Goal: Check status: Check status

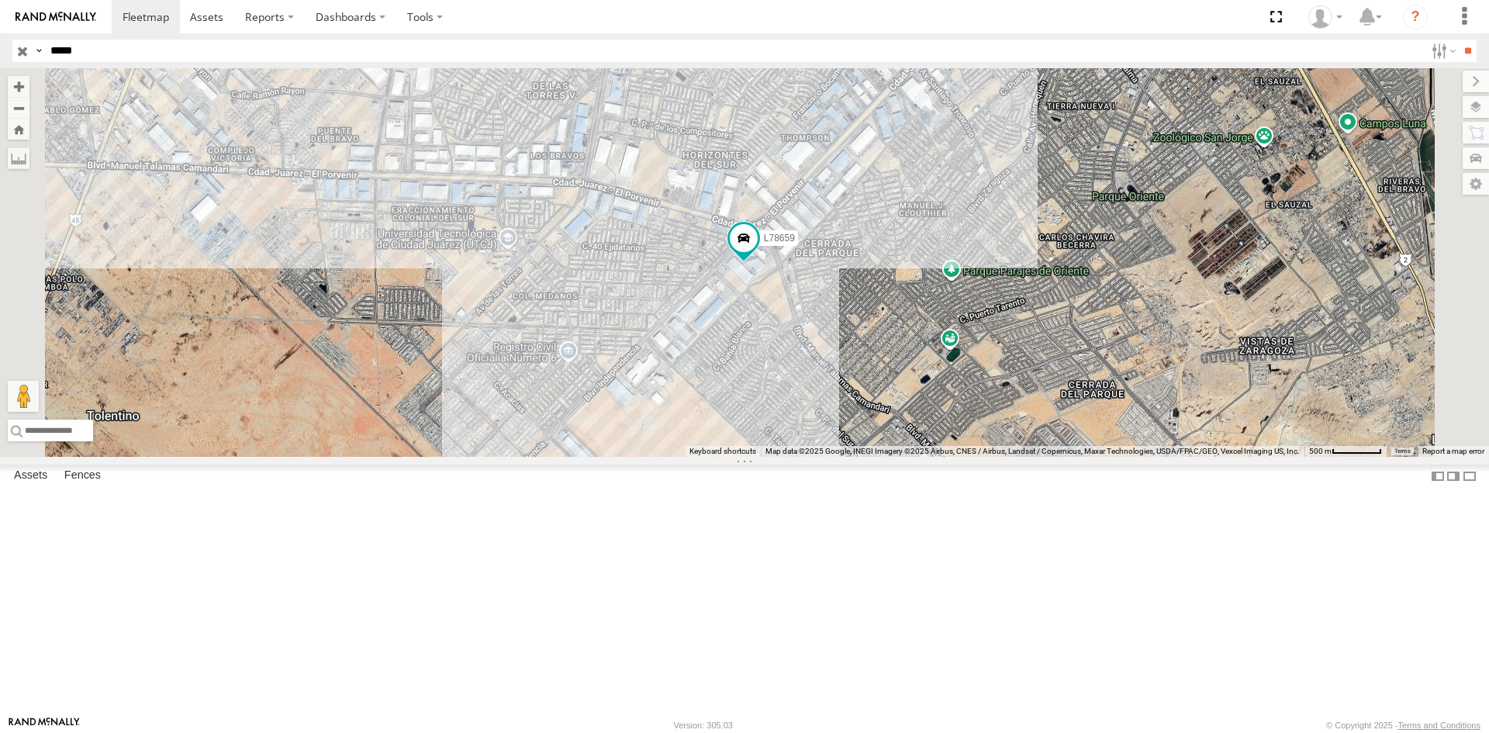
click at [0, 0] on div "L78659 FLEXTRANSFER" at bounding box center [0, 0] width 0 height 0
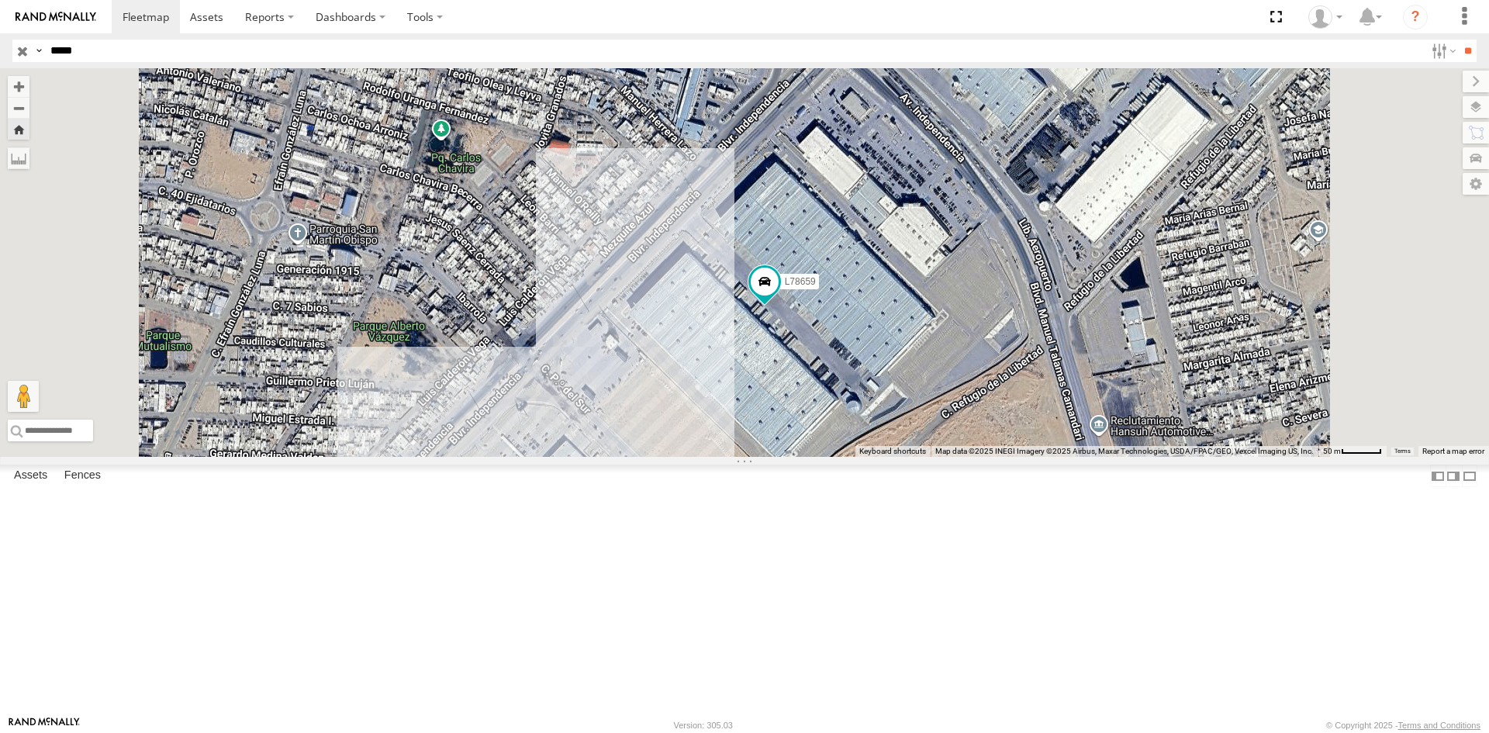
click at [0, 0] on span "Asset" at bounding box center [0, 0] width 0 height 0
click at [0, 0] on div "L78659" at bounding box center [0, 0] width 0 height 0
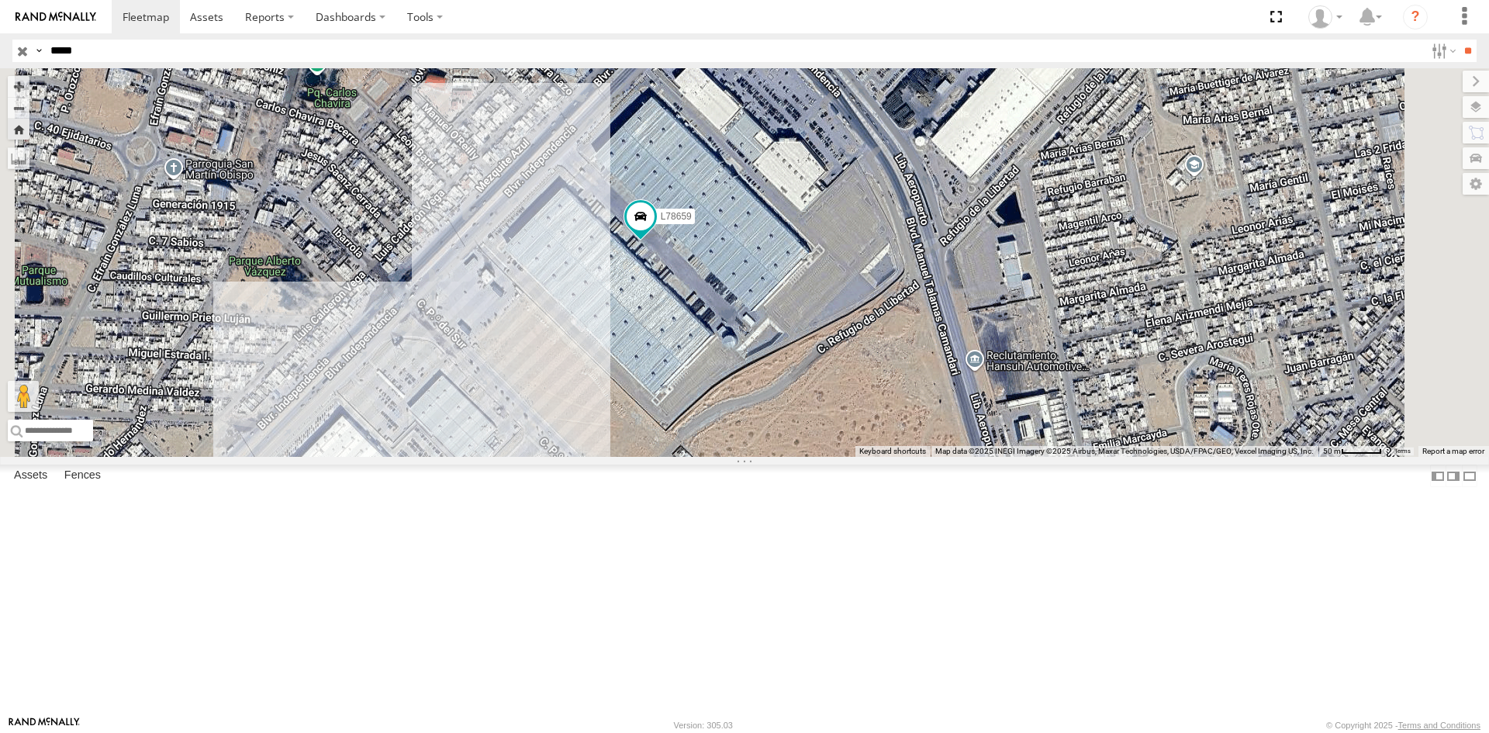
drag, startPoint x: 1119, startPoint y: 551, endPoint x: 947, endPoint y: 471, distance: 190.2
click at [947, 457] on div "L78659" at bounding box center [744, 262] width 1489 height 389
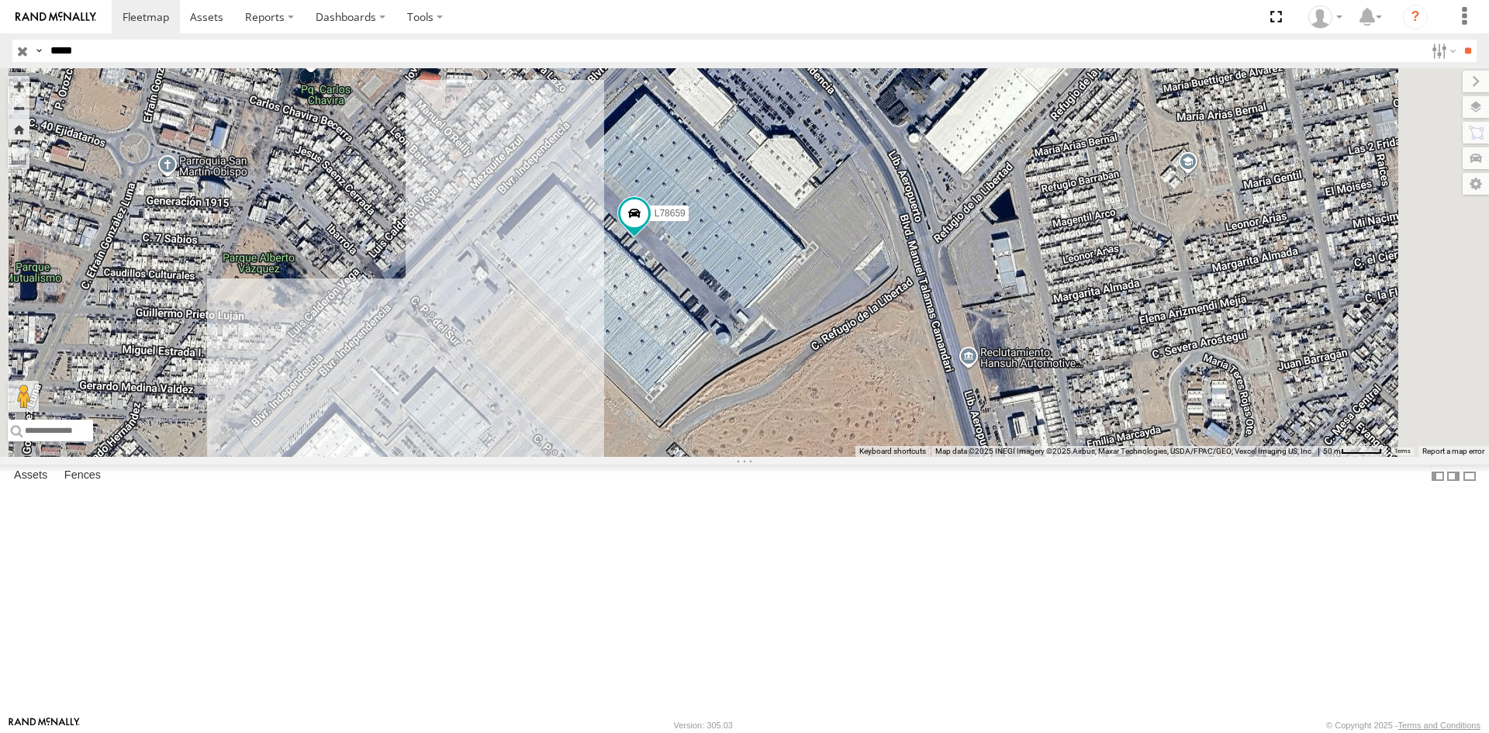
click at [0, 0] on div "FLEXTRANSFER" at bounding box center [0, 0] width 0 height 0
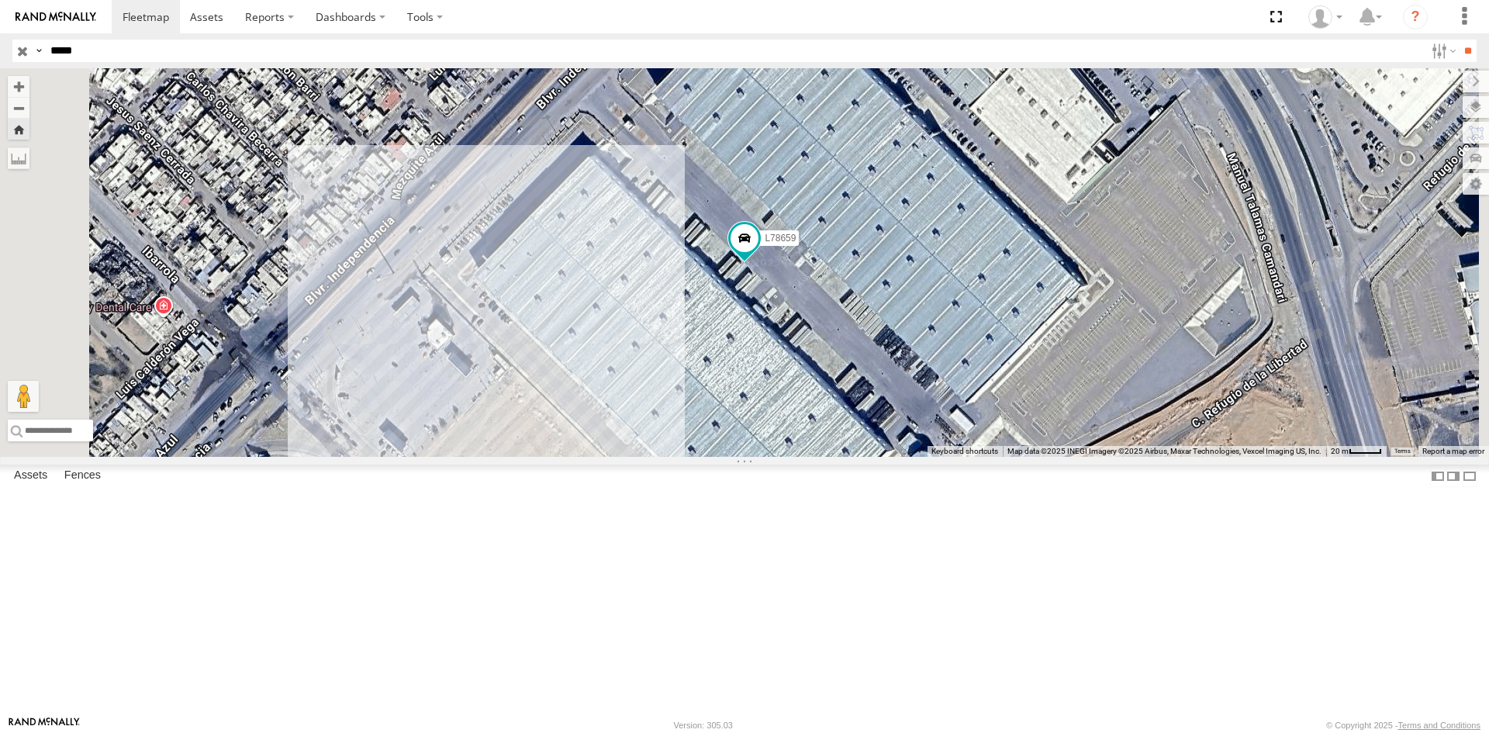
click at [0, 0] on div "FLEXTRANSFER" at bounding box center [0, 0] width 0 height 0
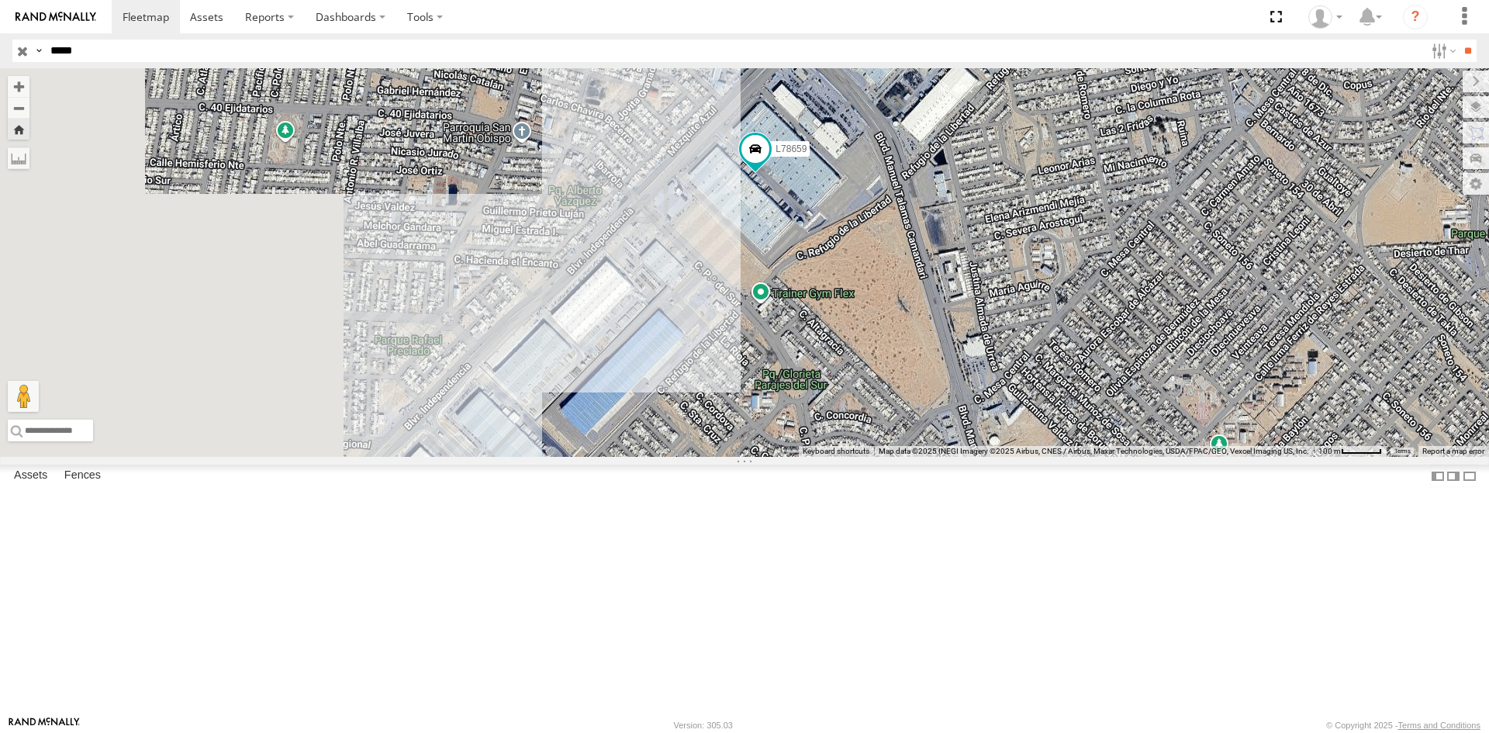
drag, startPoint x: 485, startPoint y: 303, endPoint x: 743, endPoint y: 303, distance: 258.3
click at [743, 303] on div "L78659" at bounding box center [744, 262] width 1489 height 389
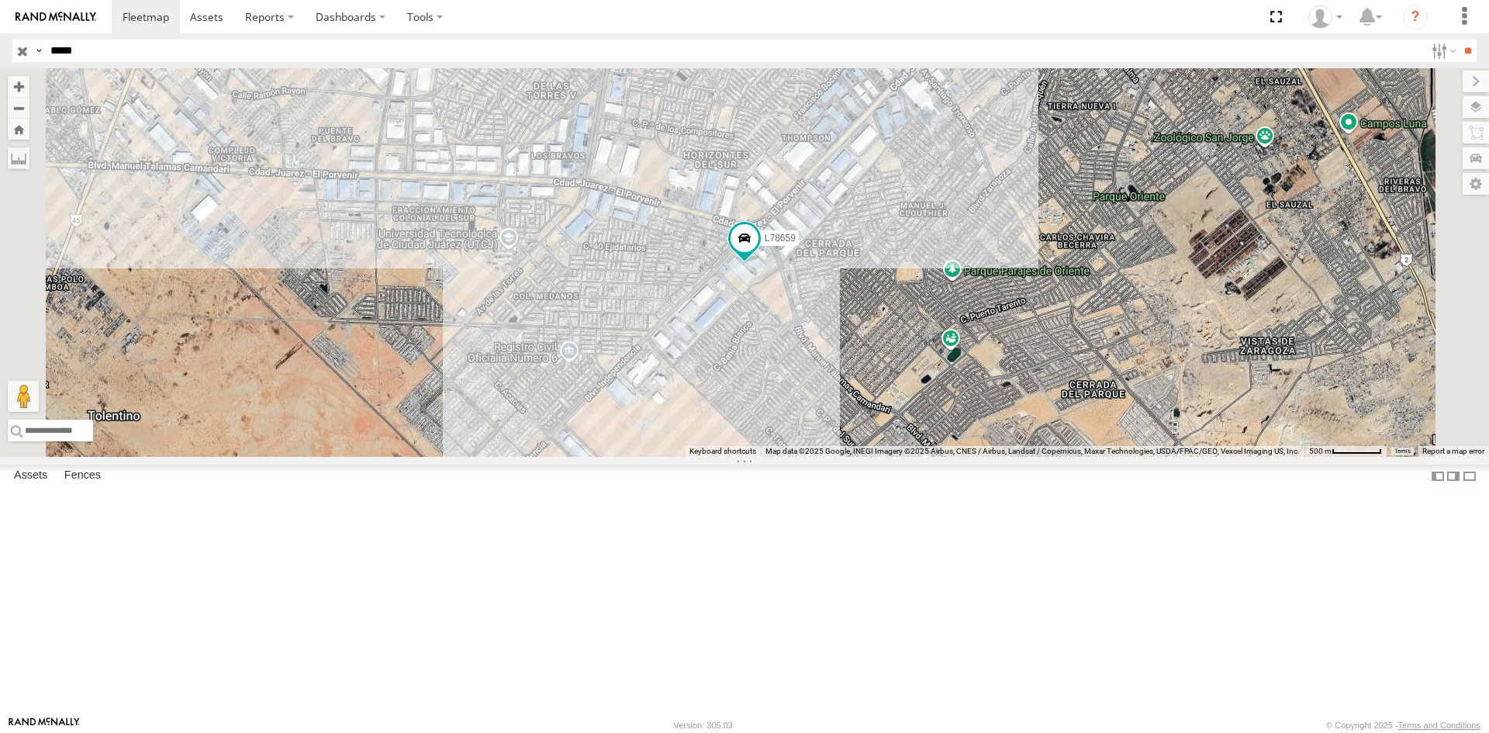
click at [0, 0] on div "FLEXTRANSFER" at bounding box center [0, 0] width 0 height 0
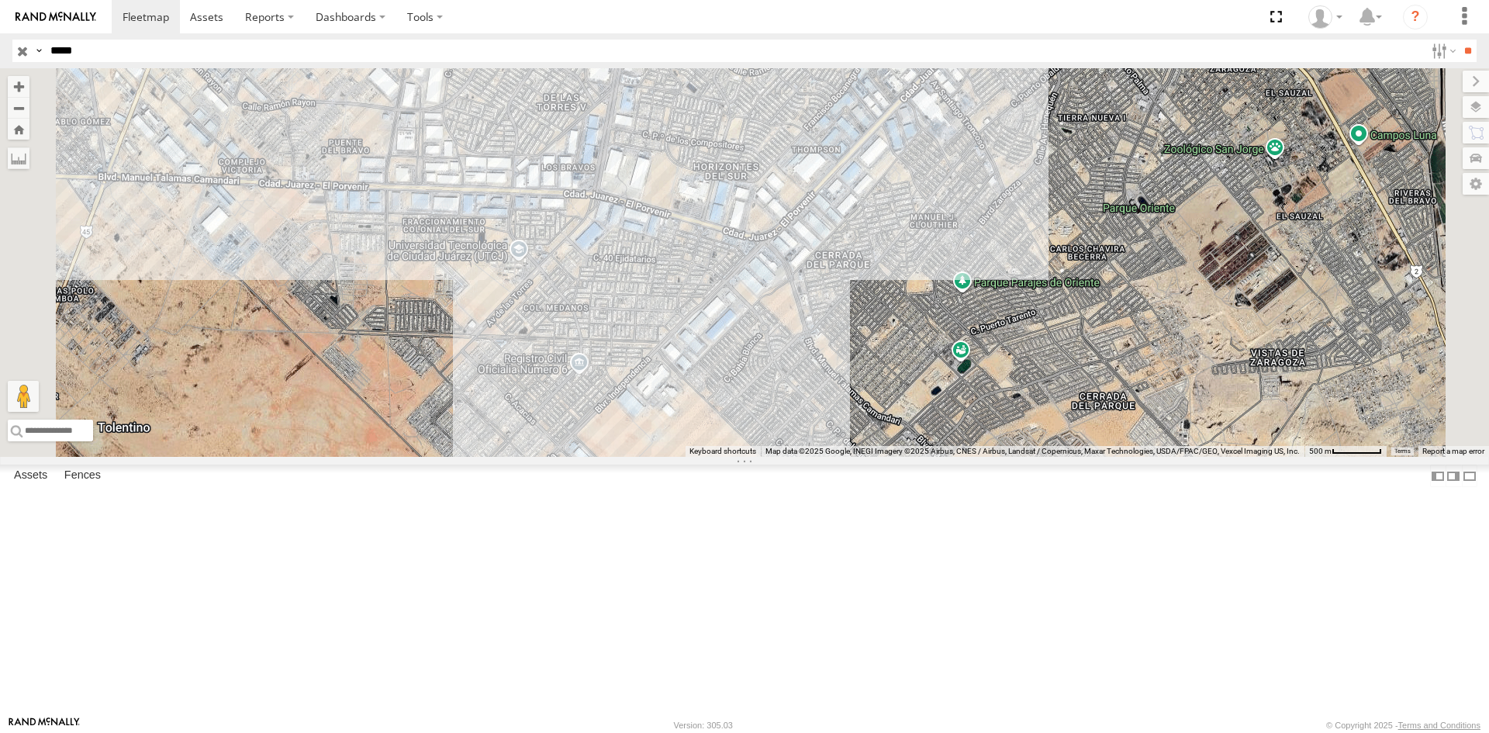
click at [0, 0] on div "L78659" at bounding box center [0, 0] width 0 height 0
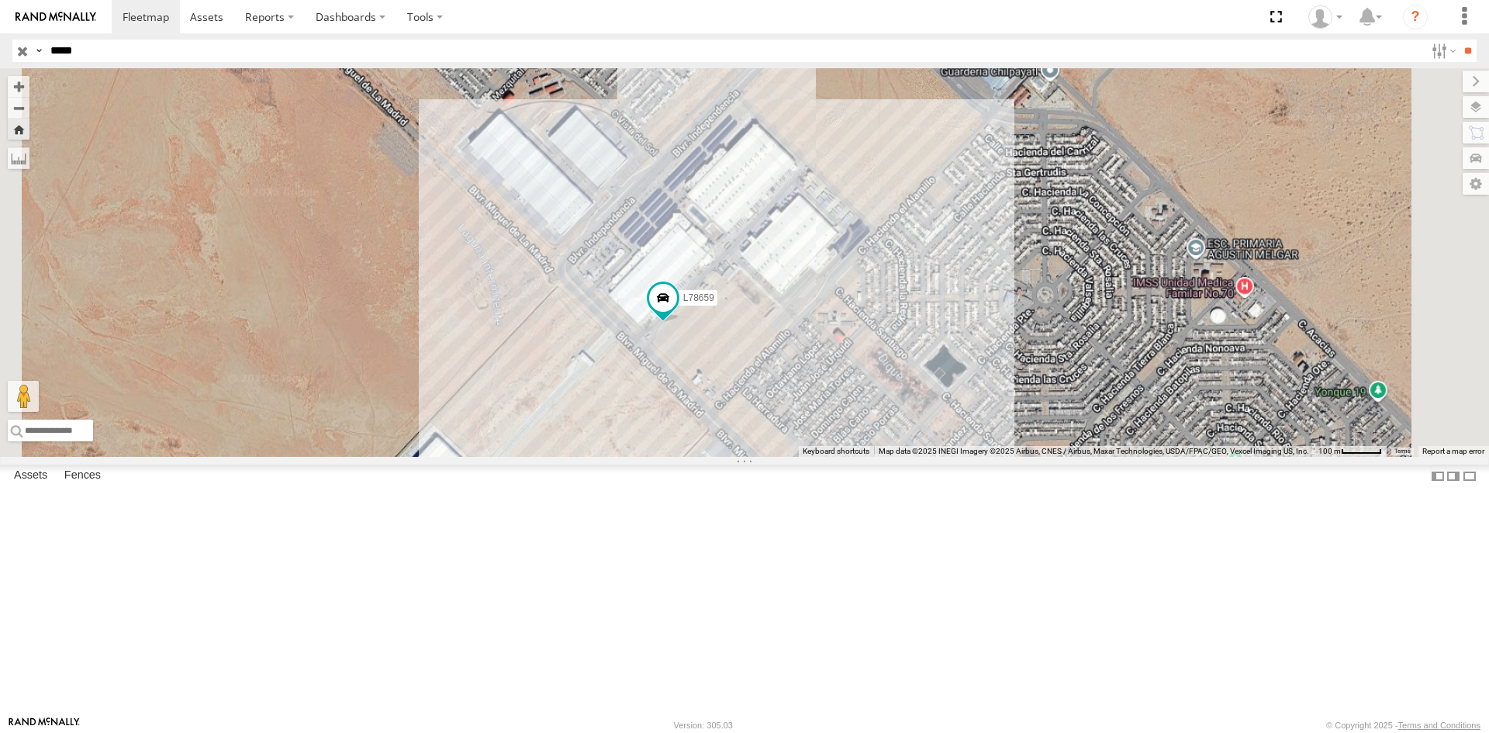
drag, startPoint x: 1137, startPoint y: 520, endPoint x: 1029, endPoint y: 568, distance: 118.1
click at [1029, 457] on div "L78659" at bounding box center [744, 262] width 1489 height 389
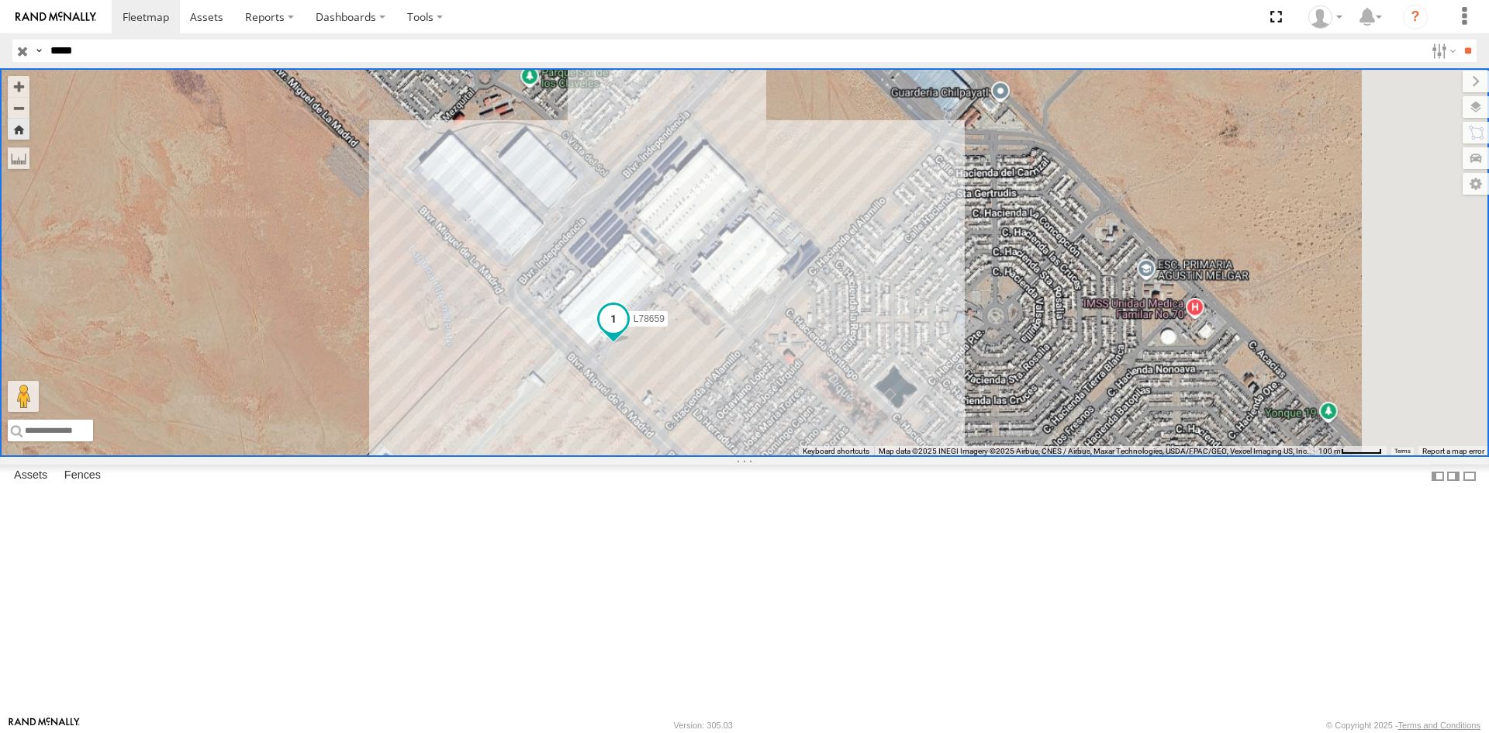
click at [665, 324] on span "L78659" at bounding box center [649, 318] width 31 height 11
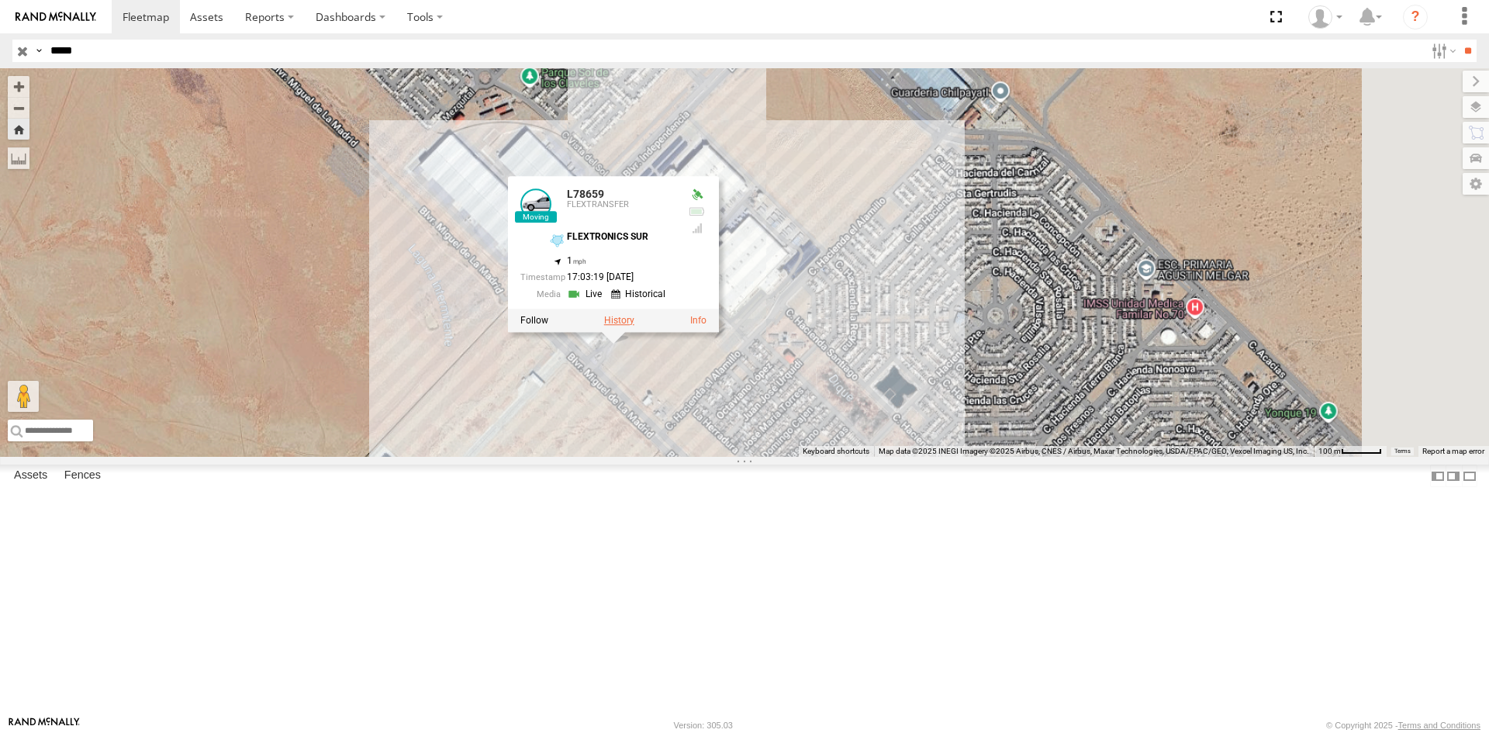
click at [634, 326] on label at bounding box center [619, 320] width 30 height 11
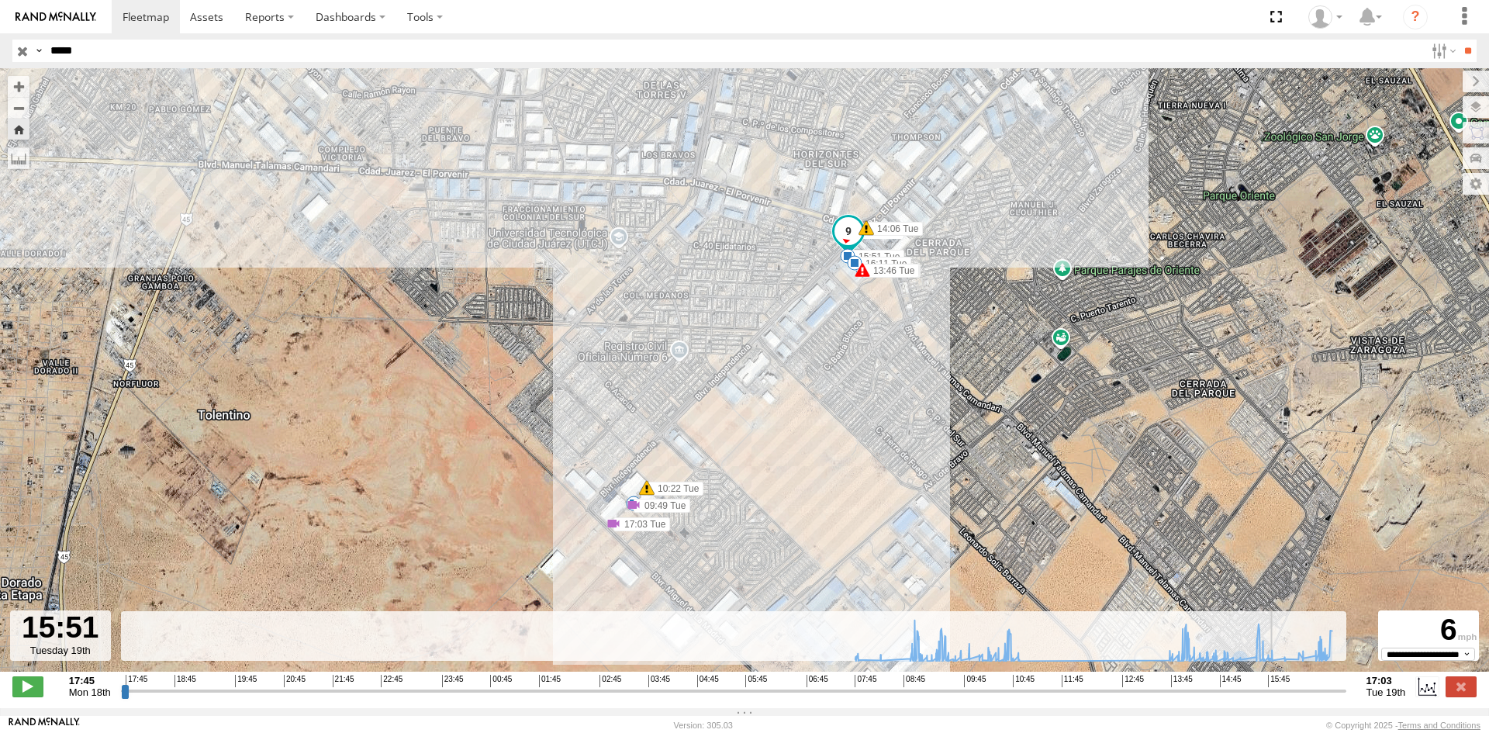
drag, startPoint x: 1257, startPoint y: 699, endPoint x: 1278, endPoint y: 708, distance: 23.6
click at [1278, 698] on input "range" at bounding box center [734, 690] width 1226 height 15
drag, startPoint x: 1278, startPoint y: 704, endPoint x: 1324, endPoint y: 690, distance: 48.6
click at [1324, 690] on input "range" at bounding box center [734, 690] width 1226 height 15
drag, startPoint x: 1280, startPoint y: 697, endPoint x: 1351, endPoint y: 662, distance: 79.4
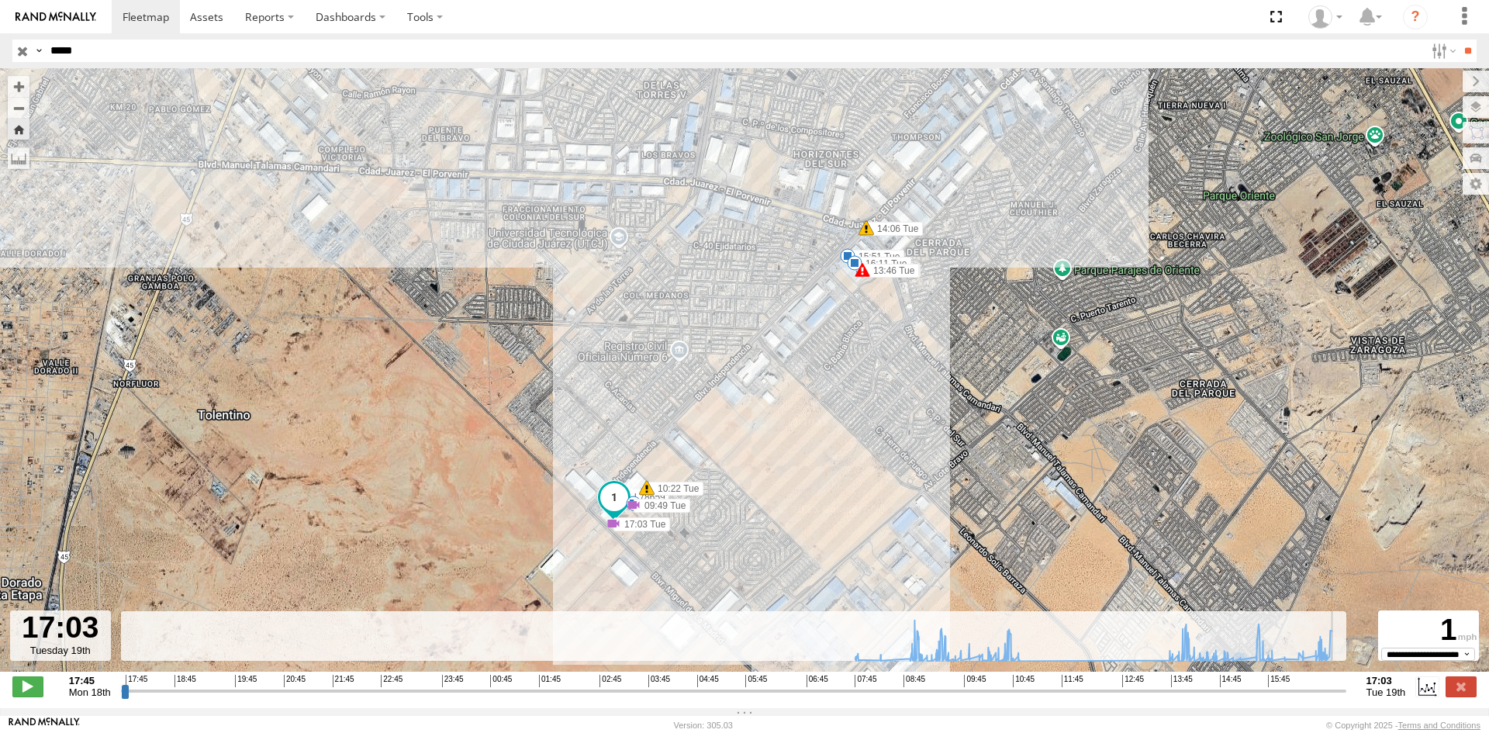
type input "**********"
click at [1347, 683] on input "range" at bounding box center [734, 690] width 1226 height 15
click at [116, 51] on input "*****" at bounding box center [734, 51] width 1381 height 22
click at [1459, 40] on input "**" at bounding box center [1468, 51] width 18 height 22
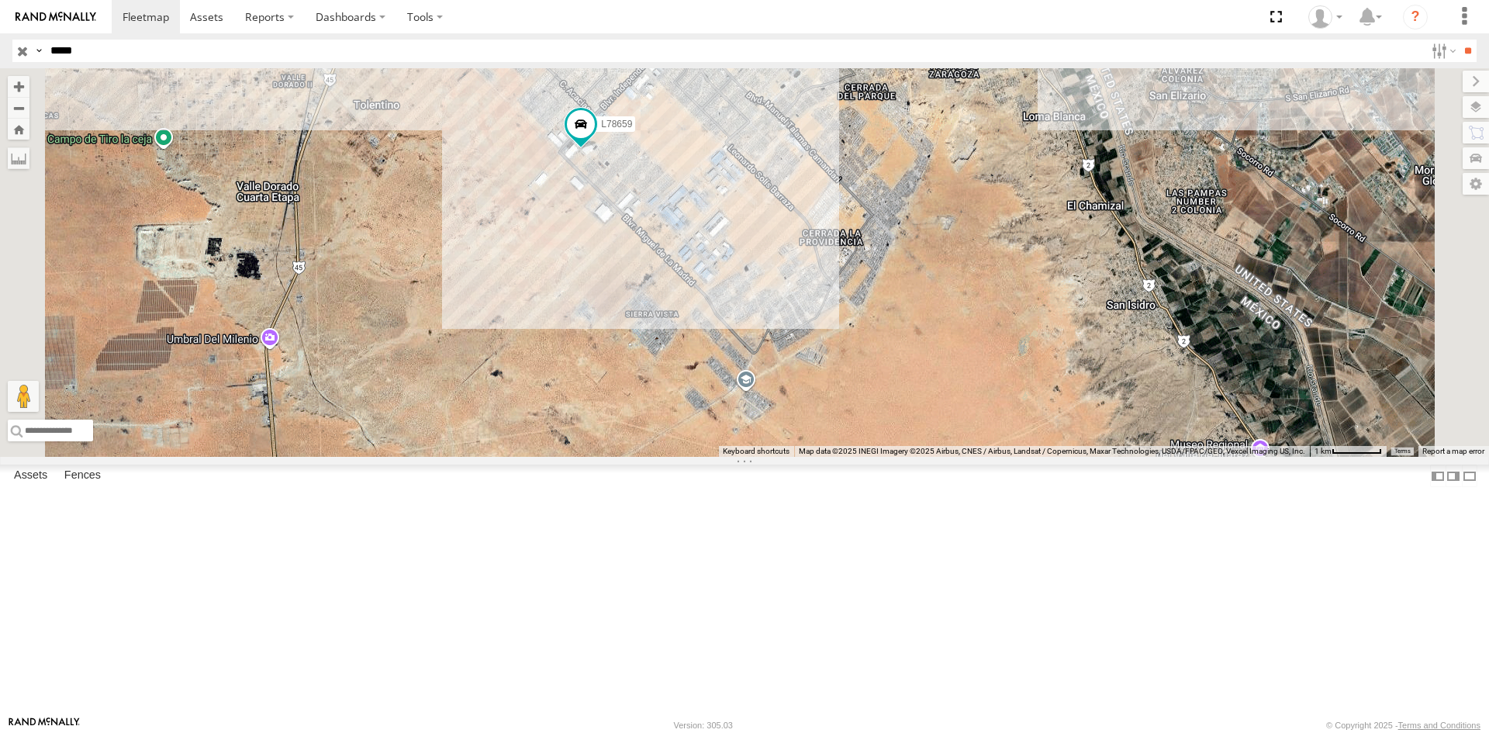
click at [0, 0] on div "FLEXTRANSFER" at bounding box center [0, 0] width 0 height 0
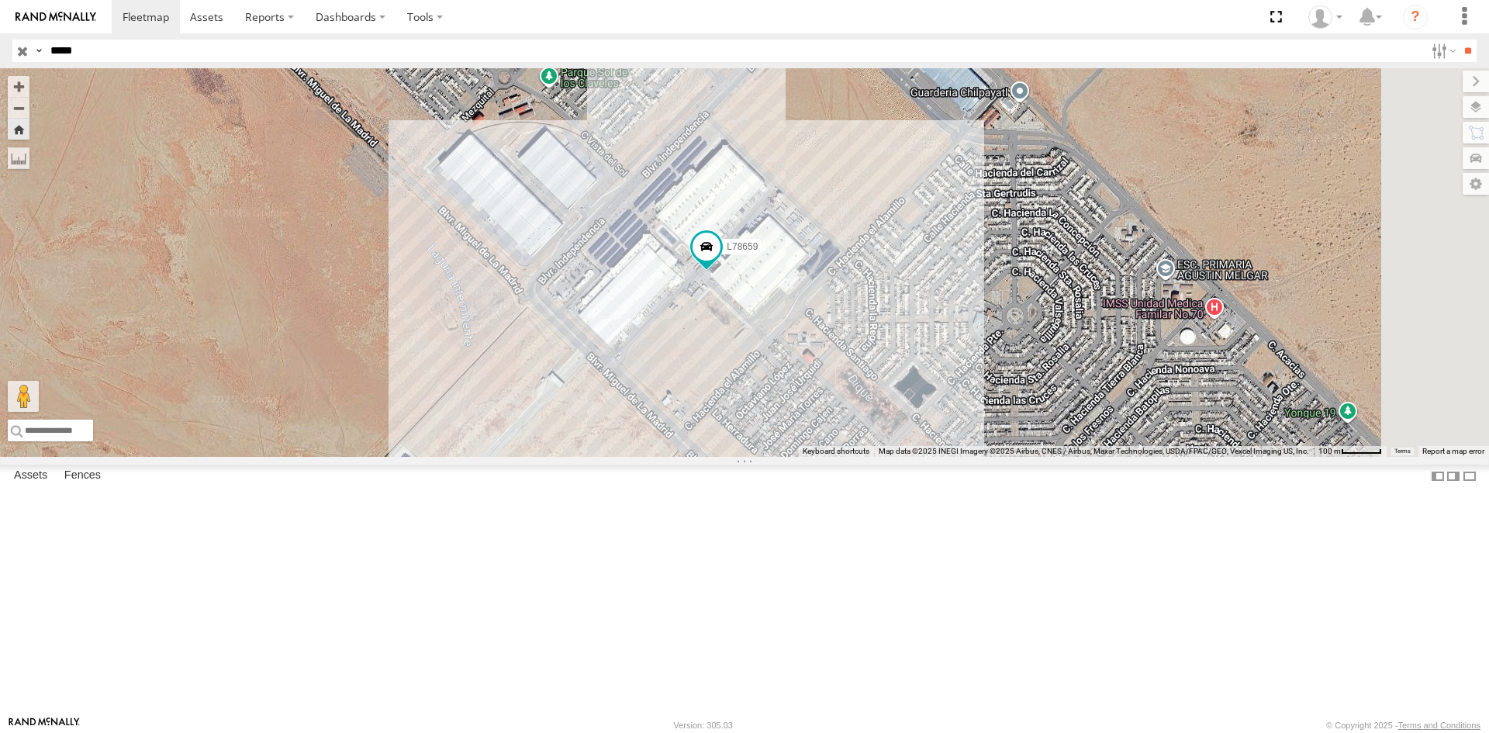
drag, startPoint x: 1002, startPoint y: 493, endPoint x: 931, endPoint y: 475, distance: 73.6
click at [932, 457] on div "L78659" at bounding box center [744, 262] width 1489 height 389
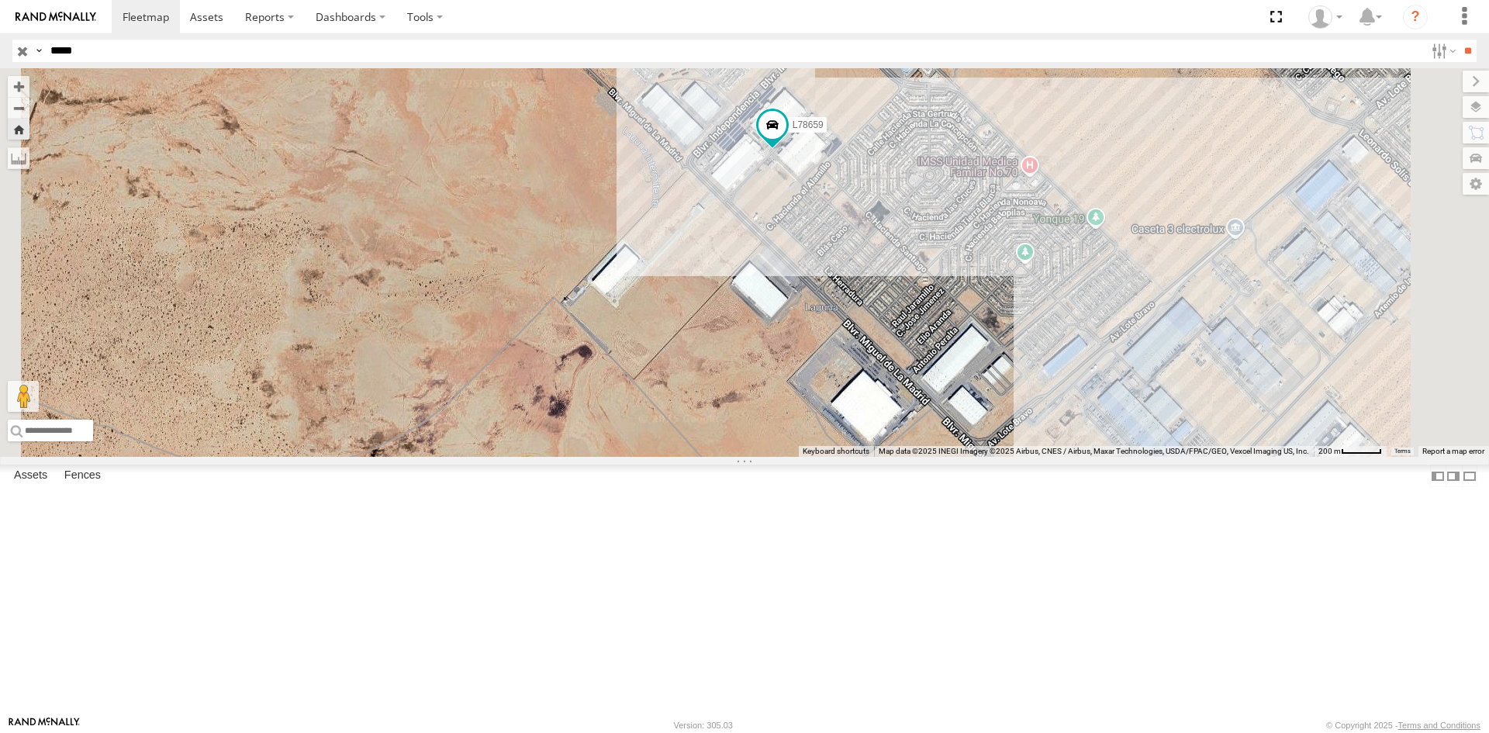
click at [0, 0] on div "L78659" at bounding box center [0, 0] width 0 height 0
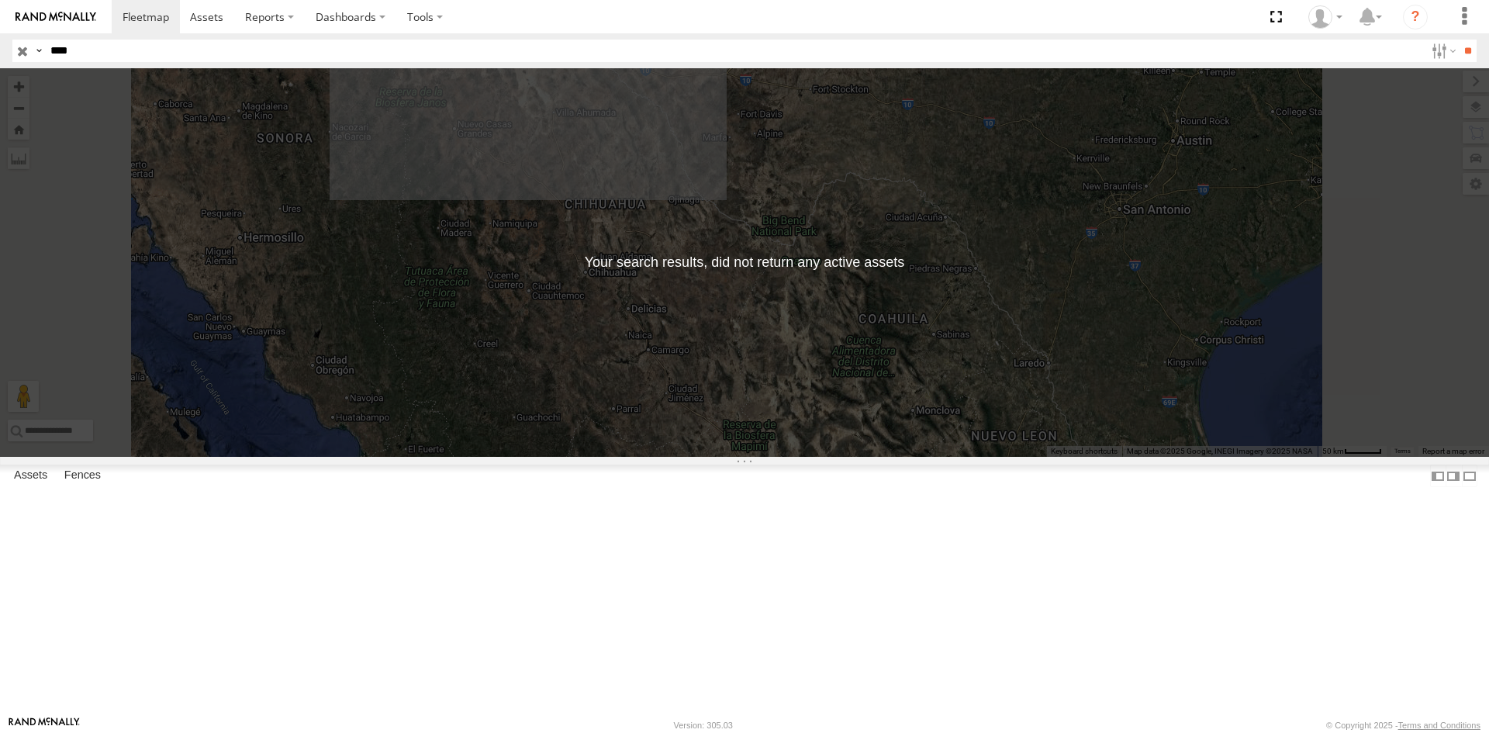
select select "**********"
click at [22, 58] on input "button" at bounding box center [22, 51] width 20 height 22
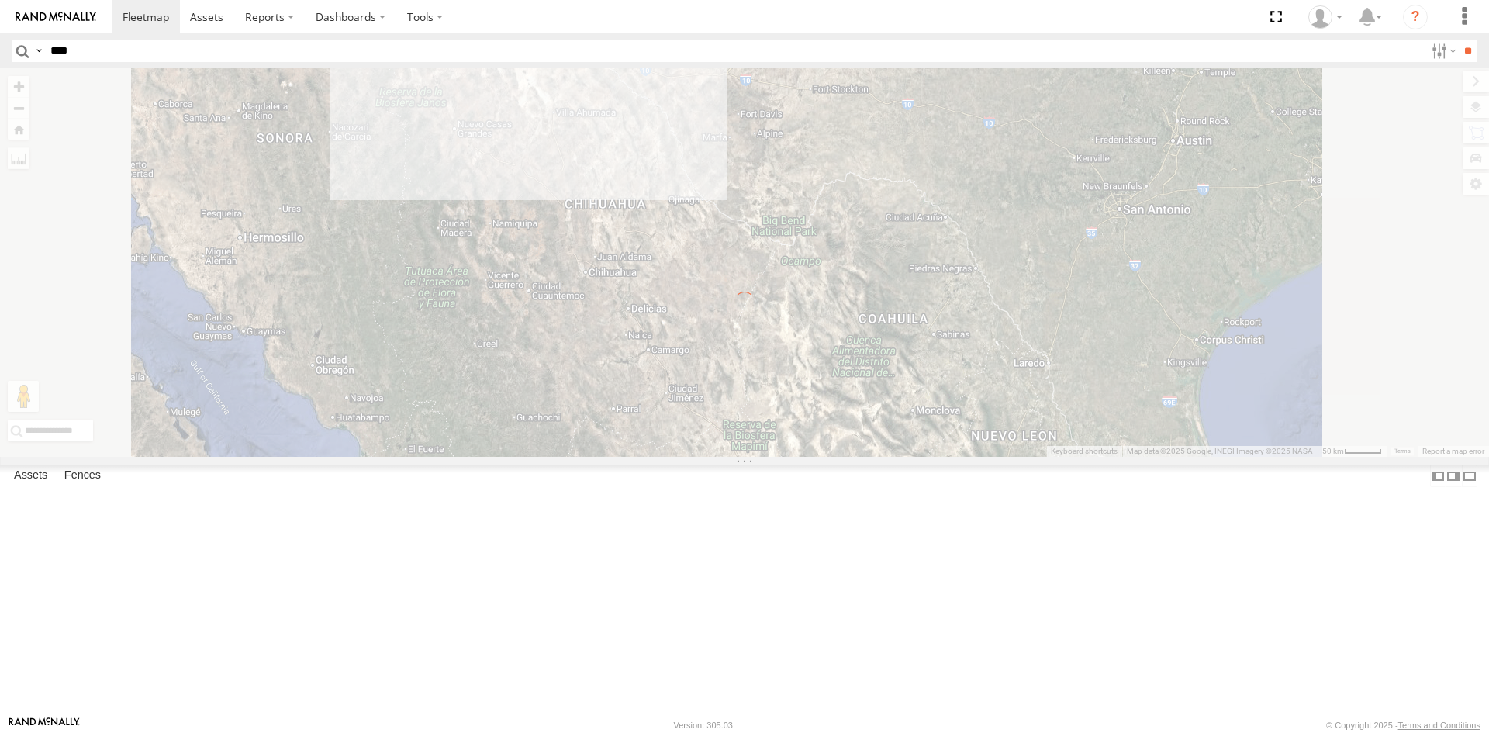
click at [67, 55] on input "****" at bounding box center [734, 51] width 1381 height 22
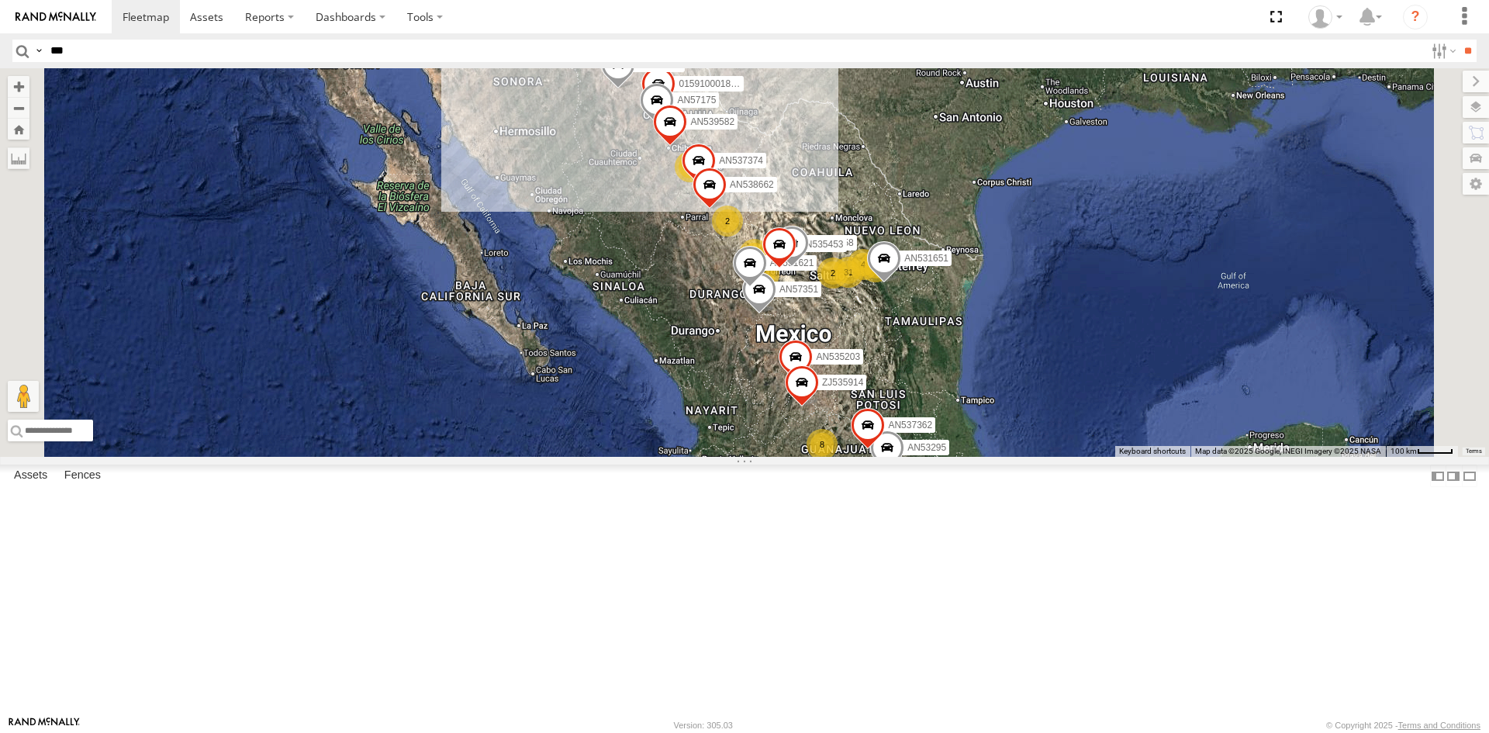
type input "***"
click at [1459, 40] on input "**" at bounding box center [1468, 51] width 18 height 22
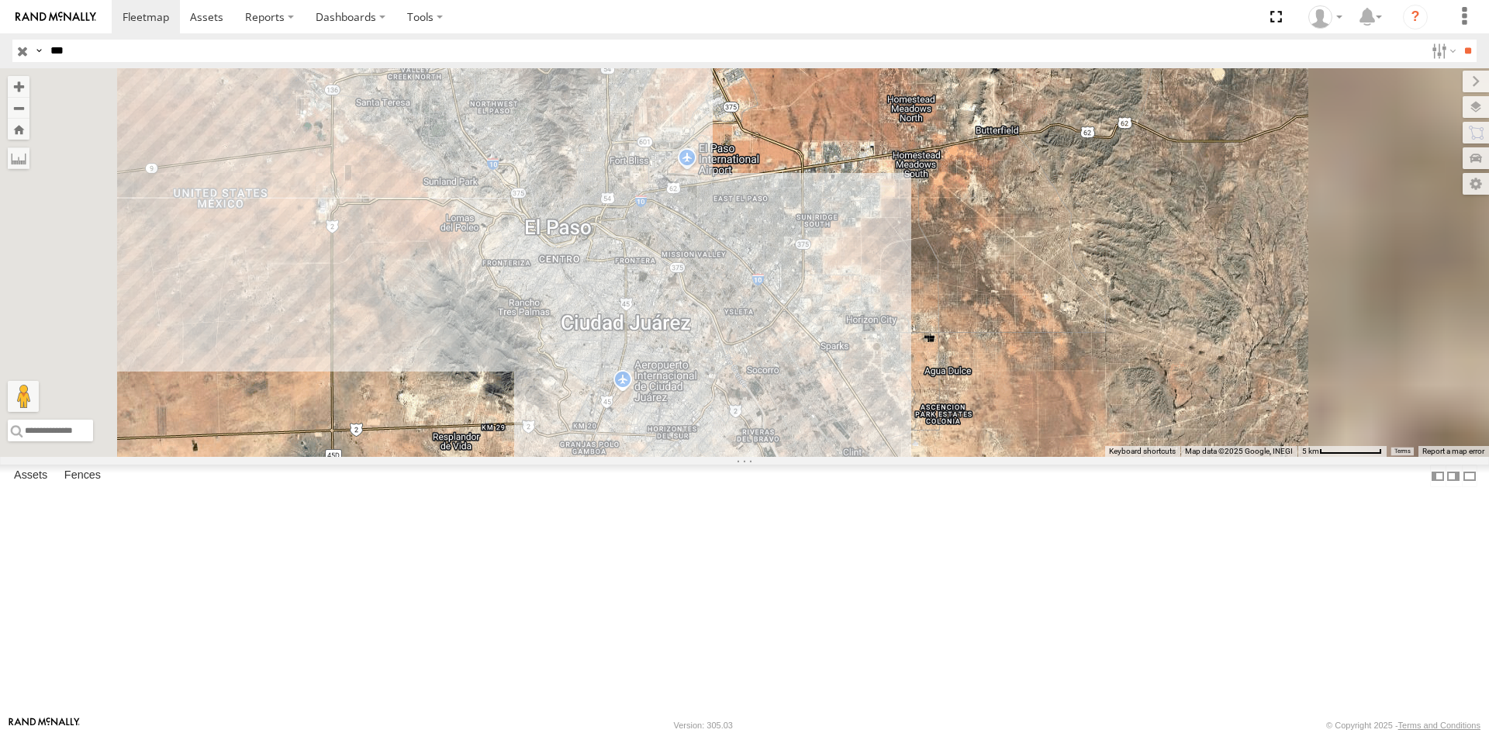
click at [0, 0] on div "L592 FLEXTRANSFER" at bounding box center [0, 0] width 0 height 0
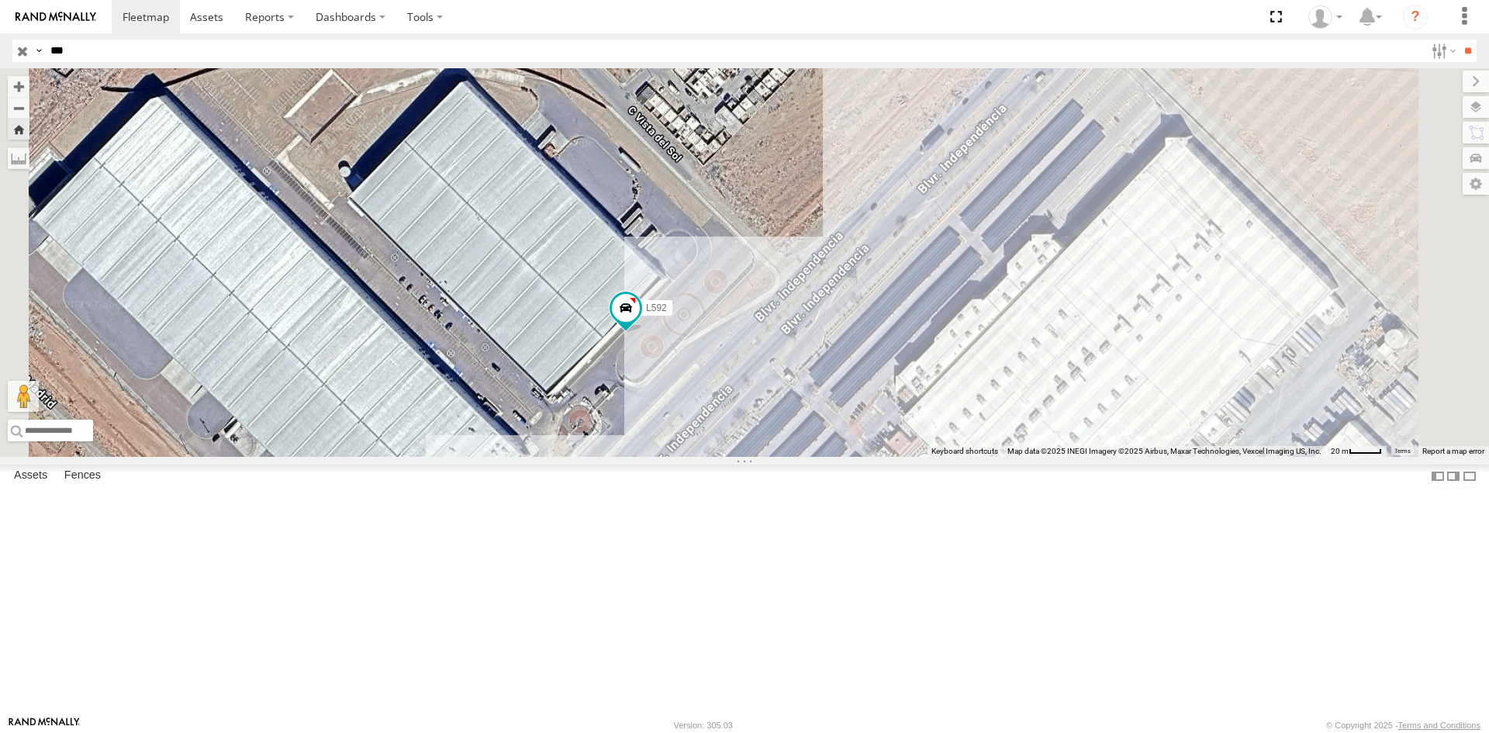
drag, startPoint x: 827, startPoint y: 493, endPoint x: 866, endPoint y: 533, distance: 56.0
click at [866, 457] on div "L592" at bounding box center [744, 262] width 1489 height 389
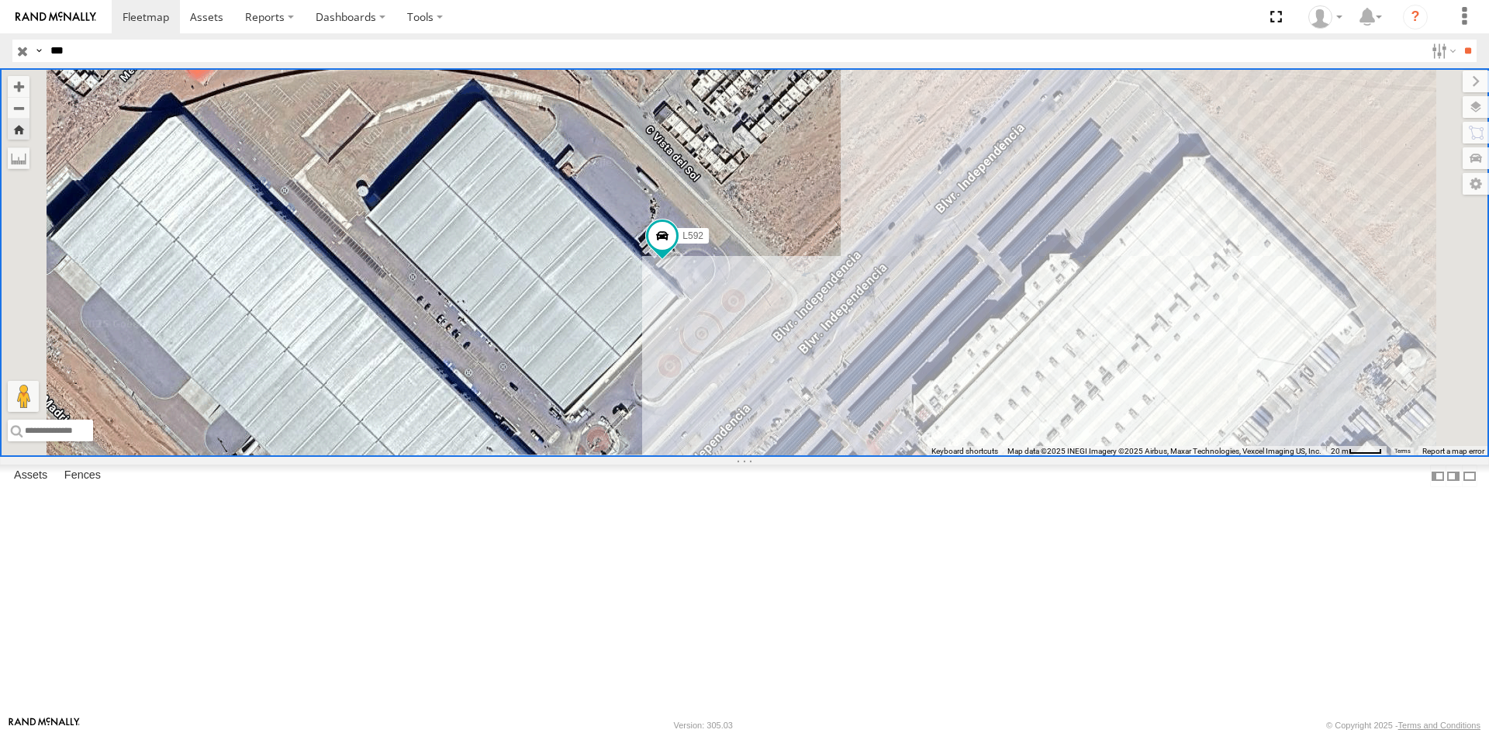
click at [0, 0] on div "FLEXTRANSFER" at bounding box center [0, 0] width 0 height 0
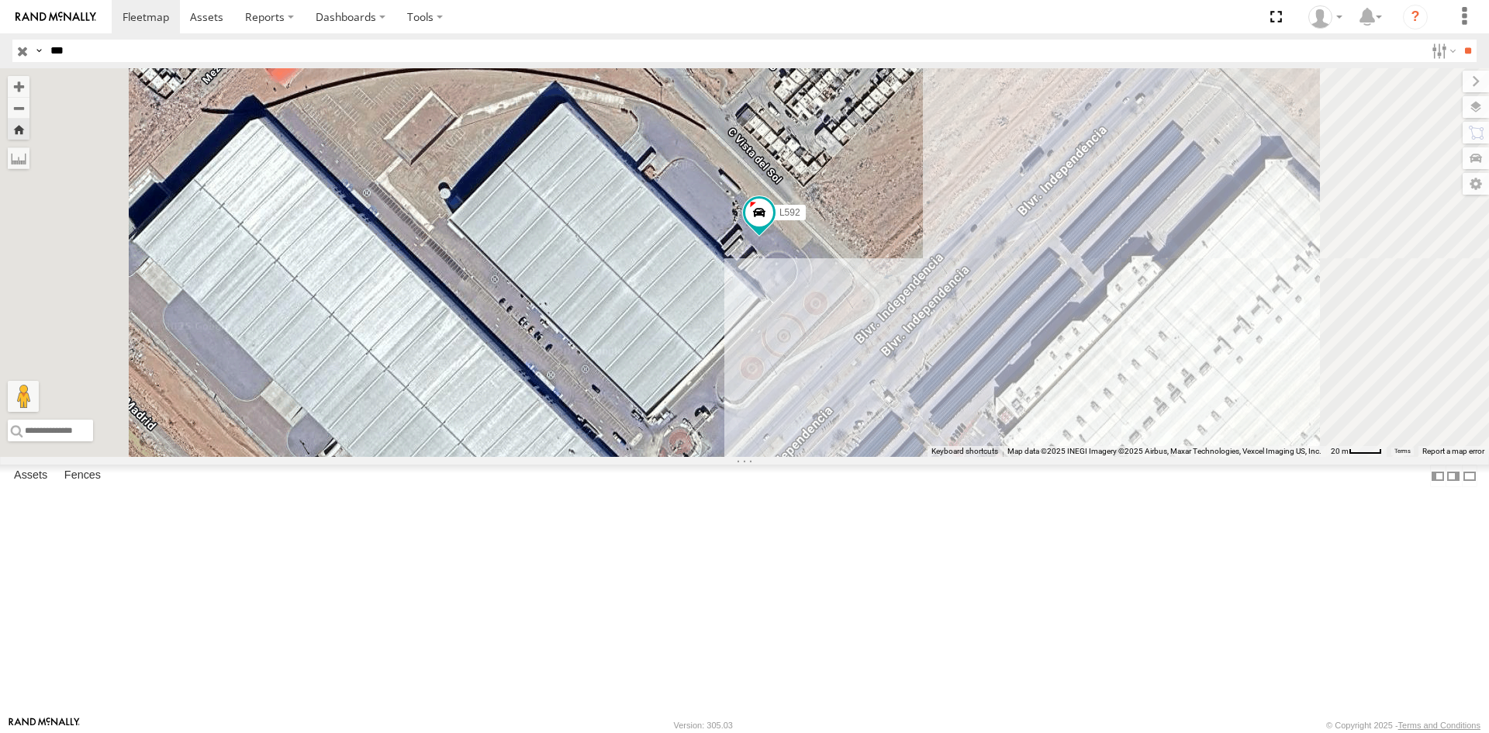
click at [0, 0] on div "L592 FLEXTRANSFER Prolongación Independencia Fraccionamiento Praderas del Sol 3…" at bounding box center [0, 0] width 0 height 0
click at [0, 0] on div "FLEXTRANSFER" at bounding box center [0, 0] width 0 height 0
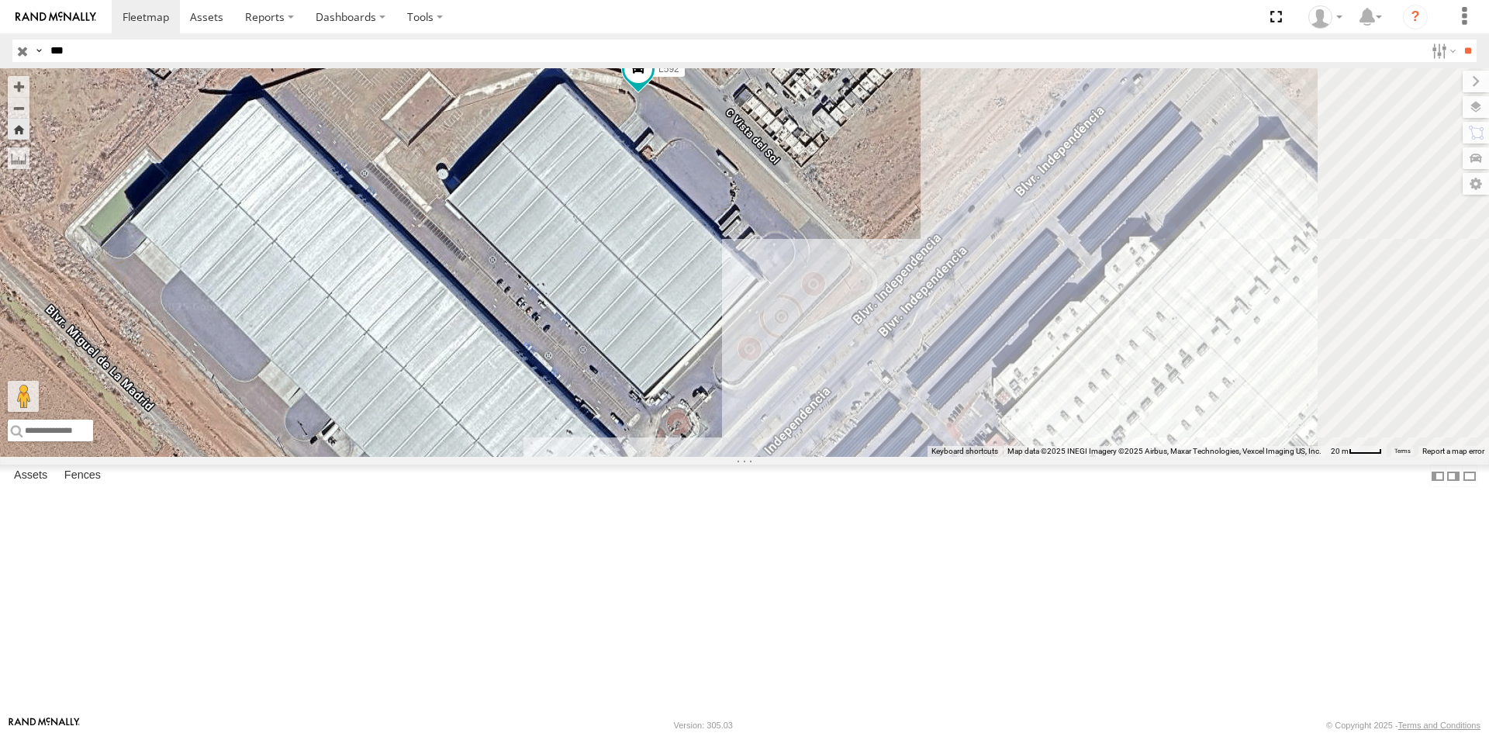
drag, startPoint x: 939, startPoint y: 430, endPoint x: 905, endPoint y: 390, distance: 52.2
click at [905, 390] on div "L592" at bounding box center [744, 262] width 1489 height 389
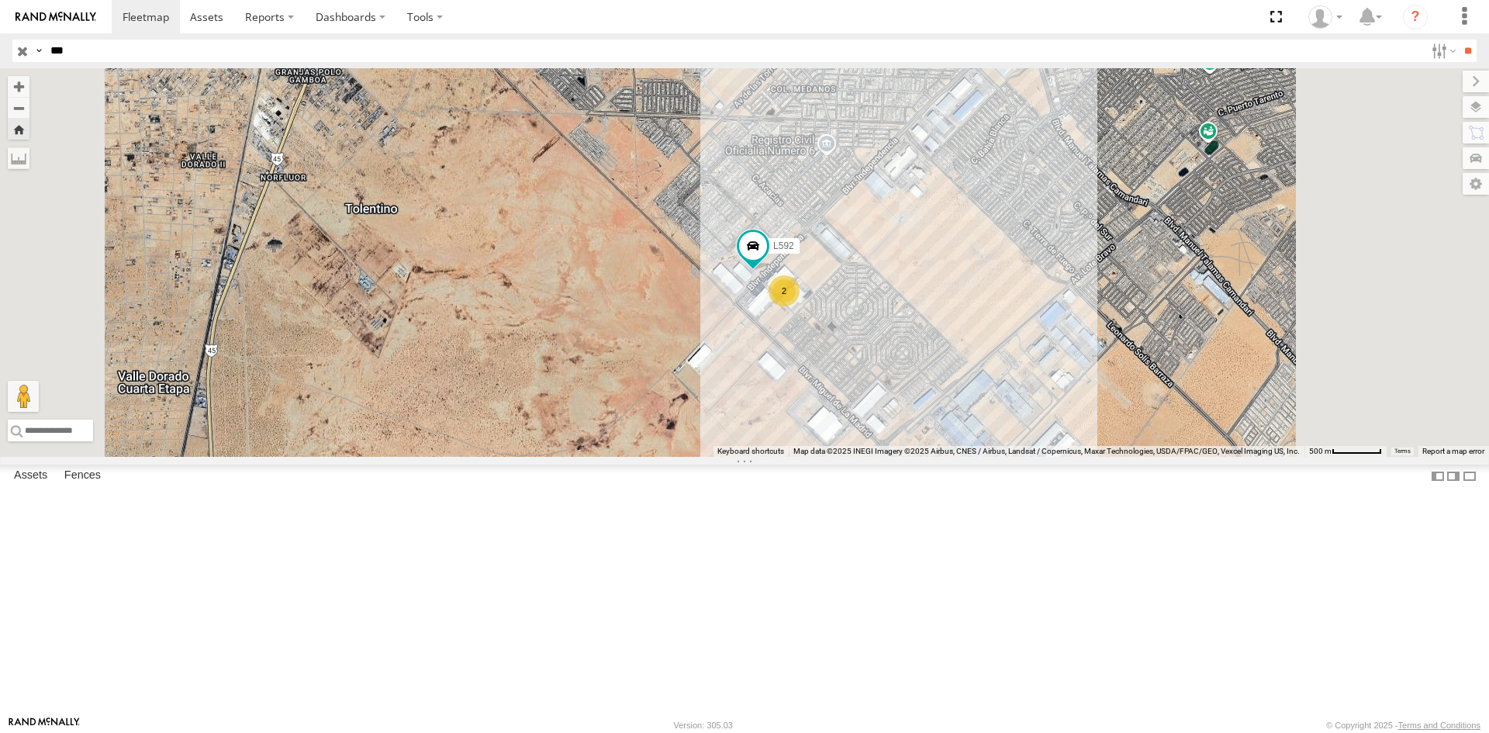
click at [0, 0] on div "FLEXTRANSFER" at bounding box center [0, 0] width 0 height 0
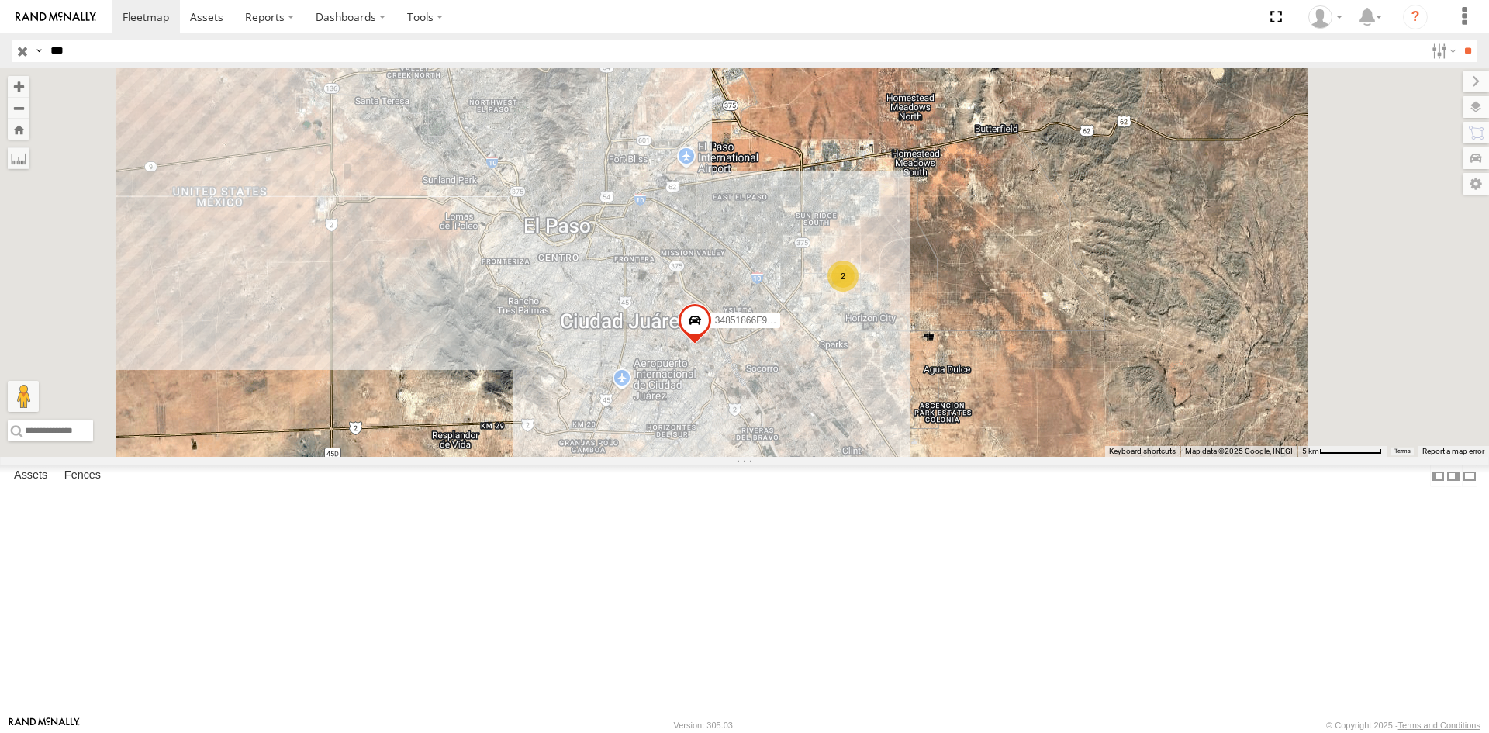
click at [0, 0] on div "L592" at bounding box center [0, 0] width 0 height 0
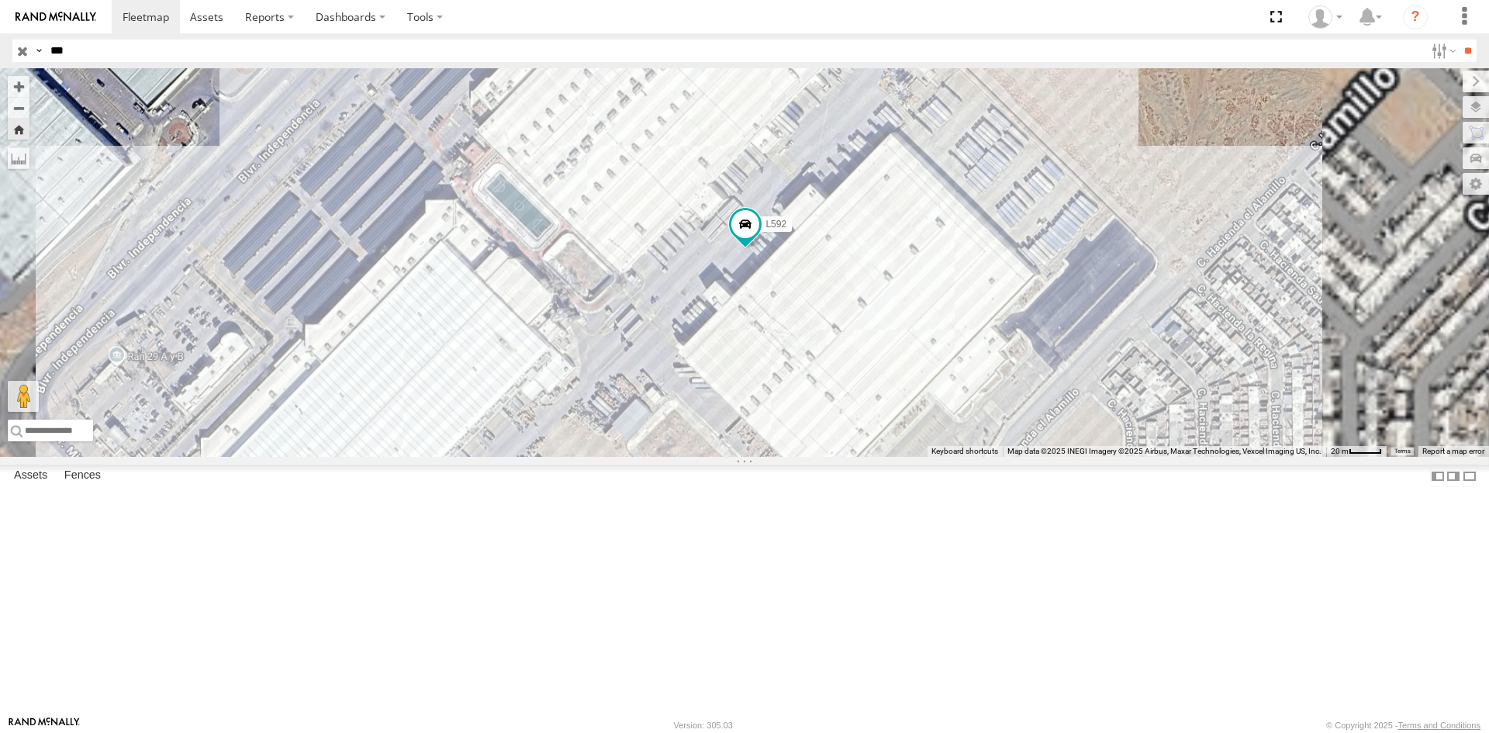
drag, startPoint x: 946, startPoint y: 602, endPoint x: 942, endPoint y: 552, distance: 49.7
click at [944, 457] on div "L592" at bounding box center [744, 262] width 1489 height 389
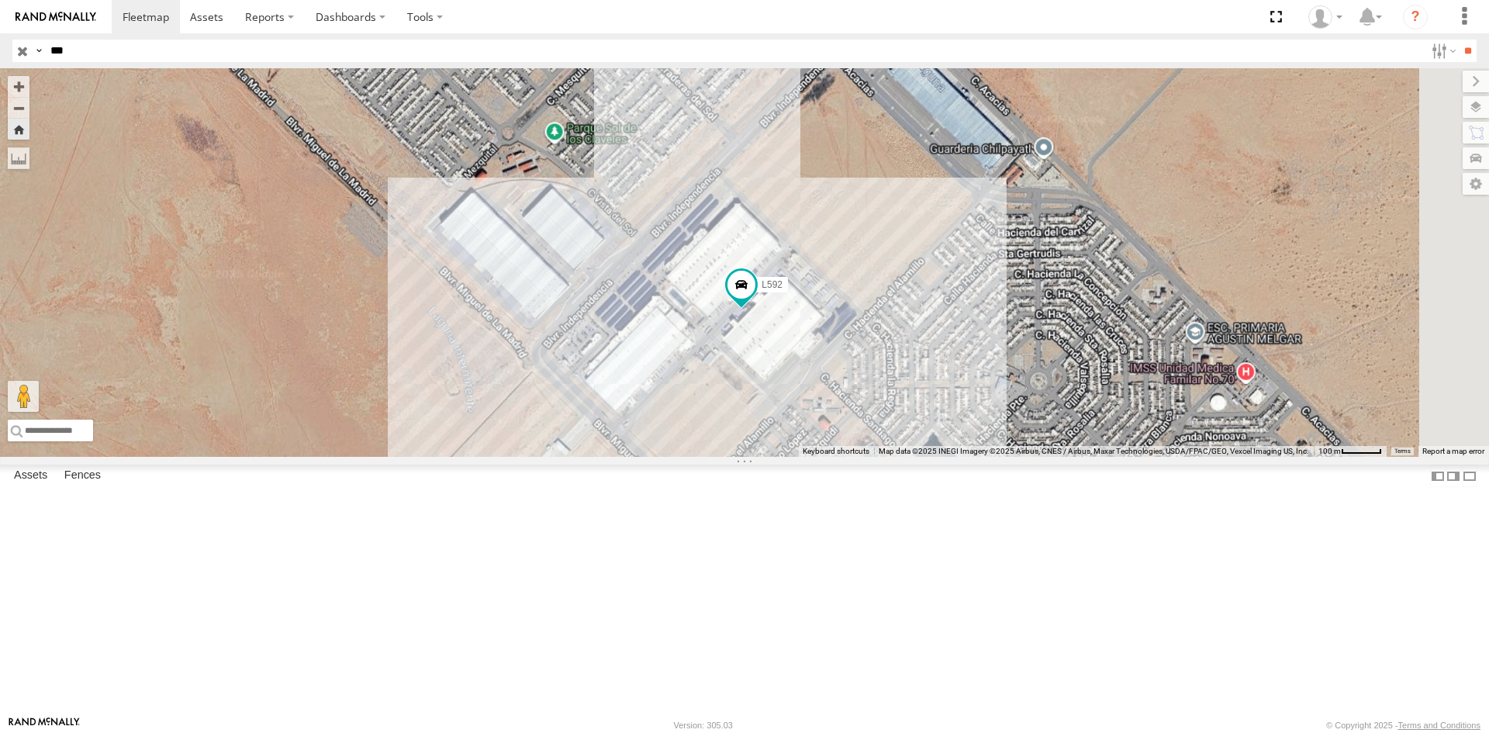
drag, startPoint x: 947, startPoint y: 593, endPoint x: 930, endPoint y: 507, distance: 87.8
click at [930, 457] on div "L592" at bounding box center [744, 262] width 1489 height 389
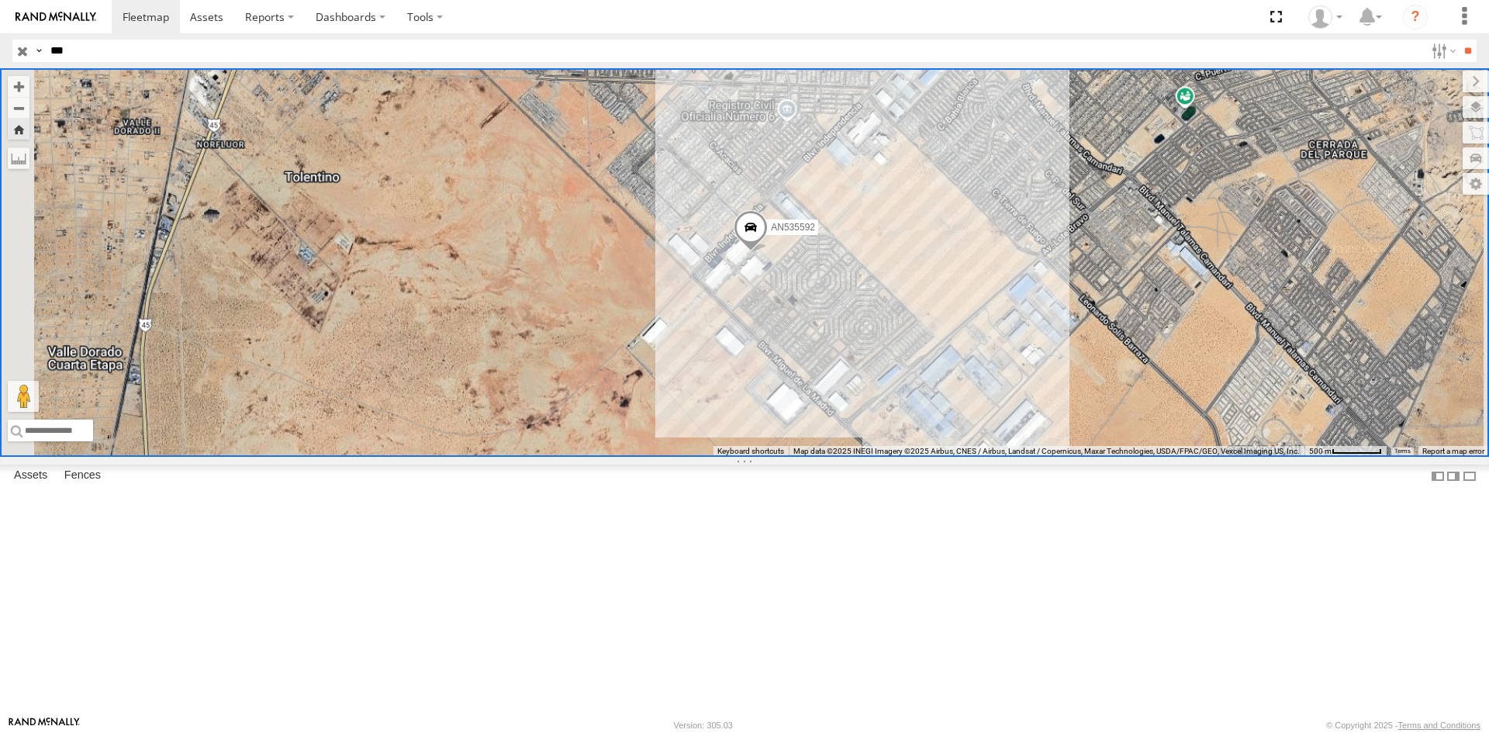
click at [0, 0] on div "L592" at bounding box center [0, 0] width 0 height 0
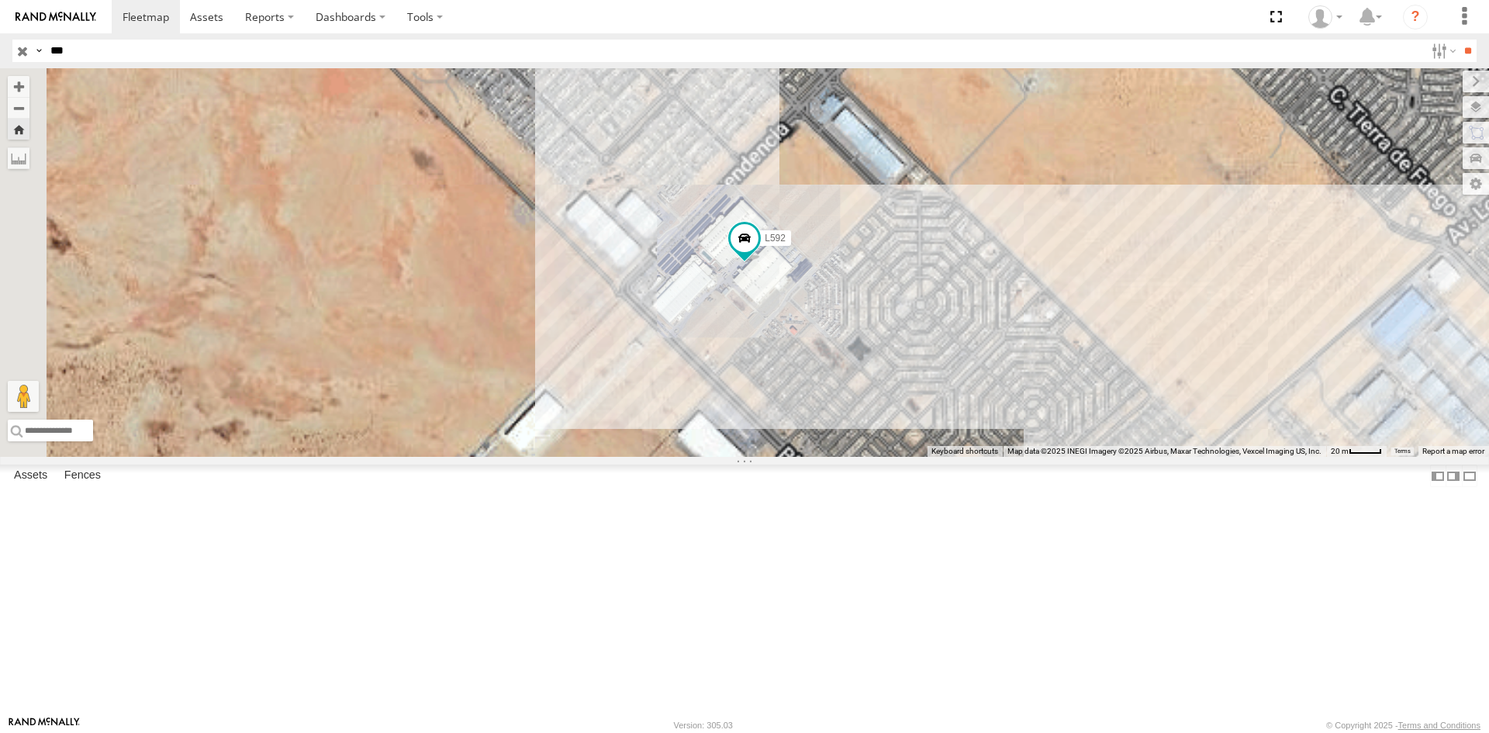
click at [970, 377] on div "L592" at bounding box center [744, 262] width 1489 height 389
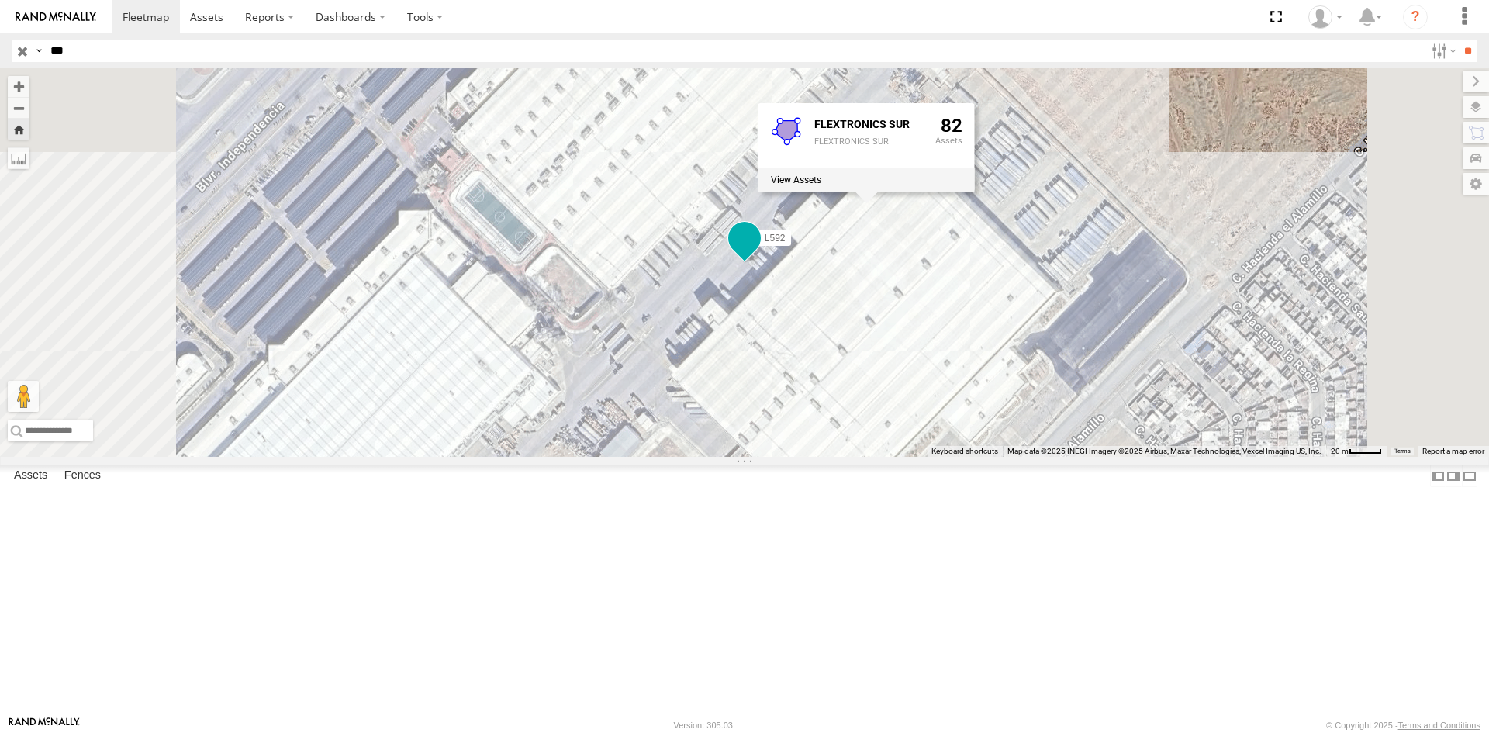
click at [786, 244] on span "L592" at bounding box center [775, 238] width 21 height 11
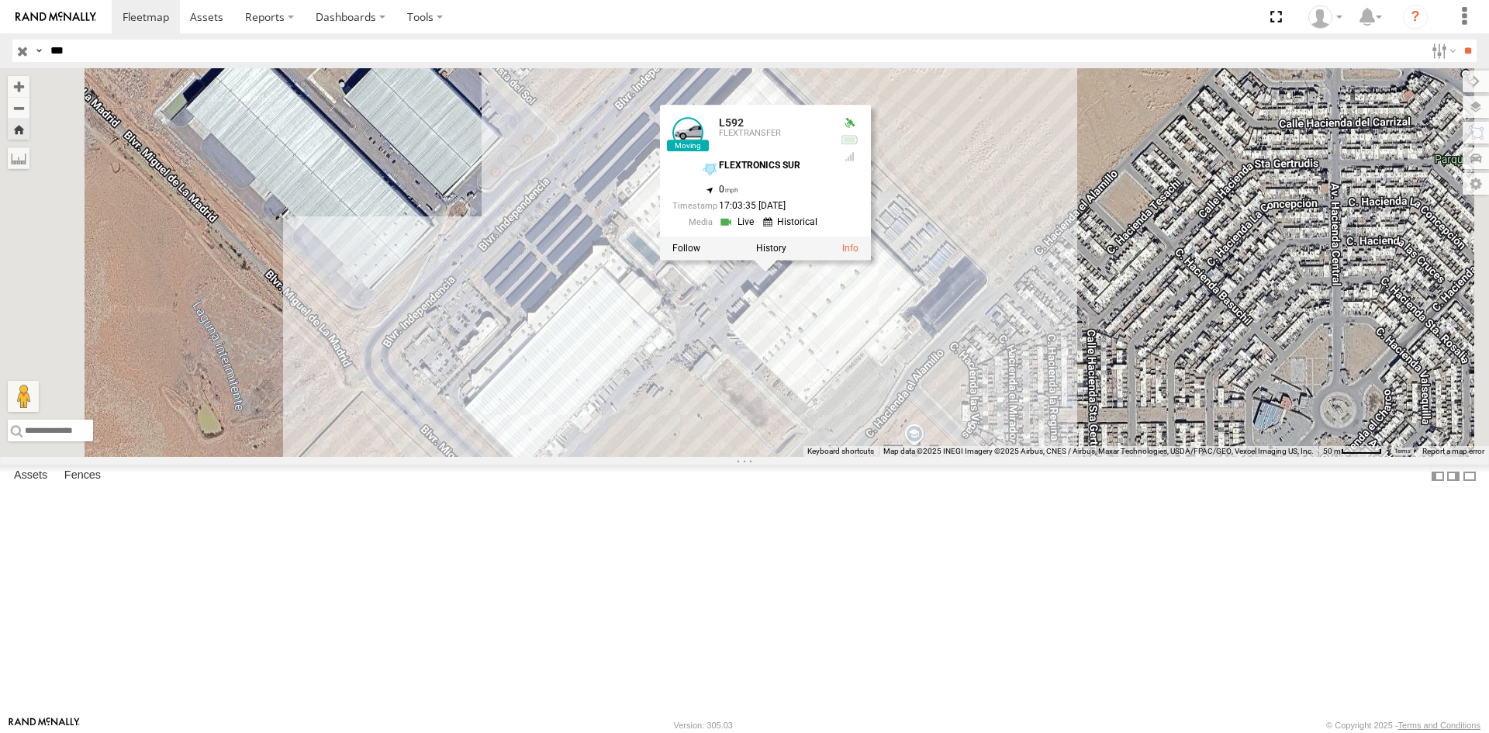
click at [871, 260] on div at bounding box center [765, 248] width 211 height 23
click at [787, 254] on label at bounding box center [771, 248] width 30 height 11
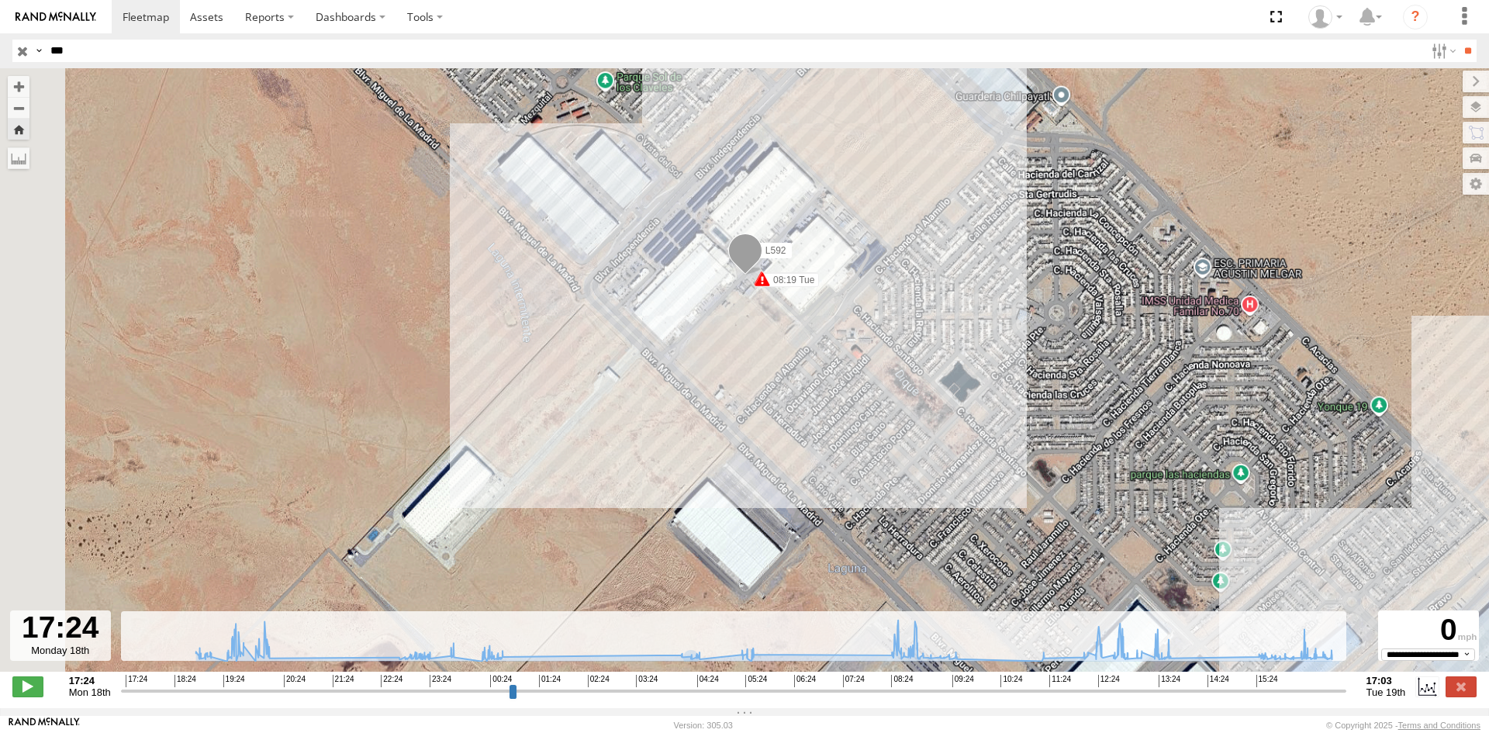
drag, startPoint x: 667, startPoint y: 536, endPoint x: 873, endPoint y: 507, distance: 207.5
click at [873, 507] on div "L592 19:31 Mon 19:35 Mon 19:35 Mon 19:49 Mon 19:54 Mon 19:54 Mon 19:59 Mon 19:5…" at bounding box center [744, 378] width 1489 height 620
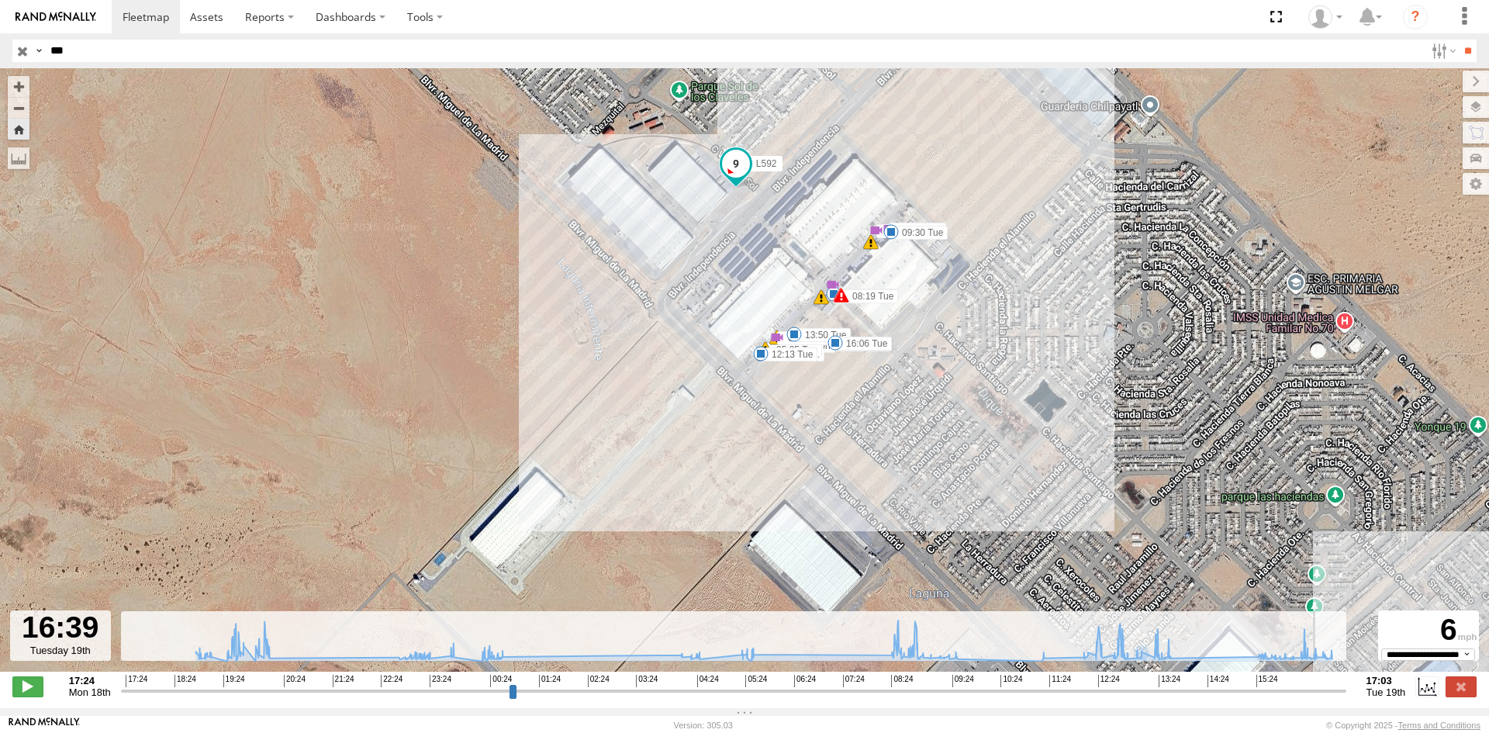
drag, startPoint x: 1258, startPoint y: 699, endPoint x: 1321, endPoint y: 685, distance: 64.4
click at [1321, 685] on input "range" at bounding box center [734, 690] width 1226 height 15
drag, startPoint x: 1263, startPoint y: 697, endPoint x: 1329, endPoint y: 701, distance: 66.9
type input "**********"
click at [1329, 698] on input "range" at bounding box center [734, 690] width 1226 height 15
